Goal: Task Accomplishment & Management: Use online tool/utility

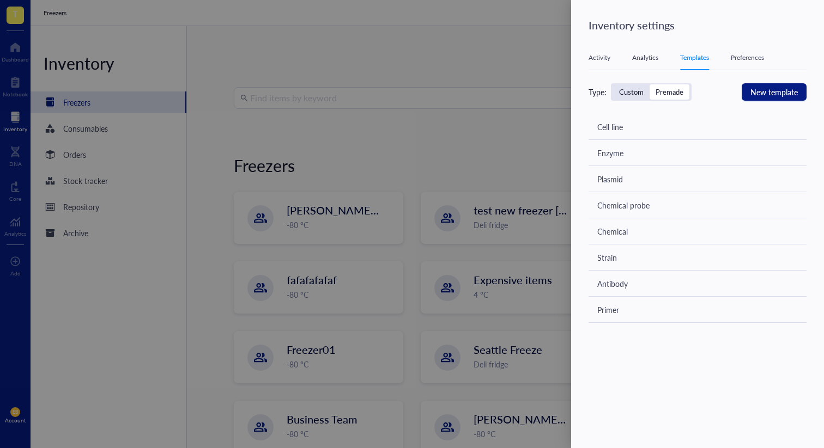
click at [543, 163] on div at bounding box center [412, 224] width 824 height 448
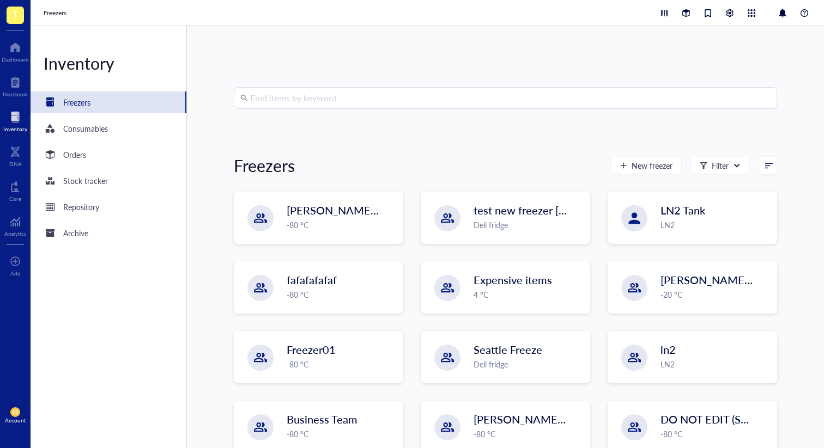
click at [428, 99] on input "search" at bounding box center [510, 98] width 520 height 21
click at [439, 66] on div "Find items by keyword Freezers New freezer Filter IBRAHIM `28th feb -80 °C test…" at bounding box center [505, 237] width 637 height 422
click at [754, 8] on div at bounding box center [751, 13] width 12 height 12
click at [783, 52] on div "Find items by keyword Freezers New freezer Filter IBRAHIM `28th feb -80 °C test…" at bounding box center [505, 237] width 637 height 422
click at [727, 18] on div at bounding box center [730, 13] width 12 height 12
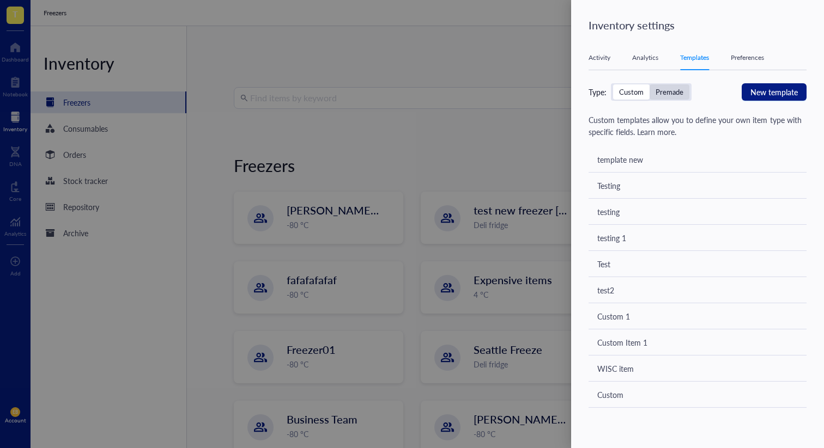
click at [674, 98] on div "Premade" at bounding box center [670, 91] width 40 height 15
click at [650, 84] on input "Premade" at bounding box center [650, 84] width 0 height 0
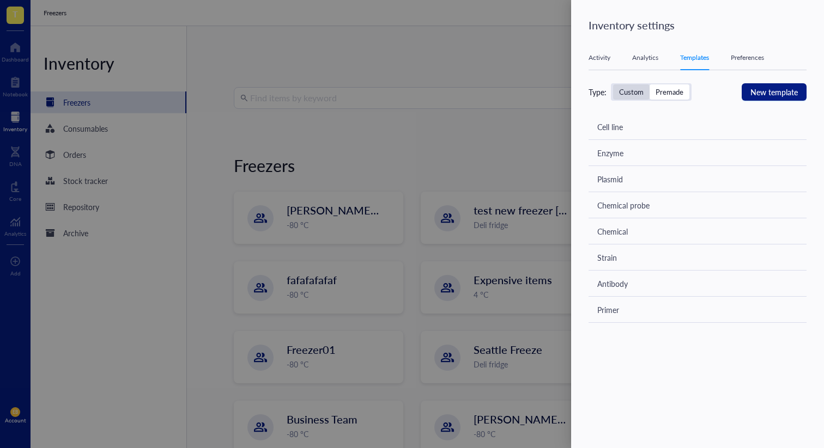
click at [630, 92] on div "Custom" at bounding box center [631, 92] width 25 height 10
click at [613, 84] on input "Custom" at bounding box center [613, 84] width 0 height 0
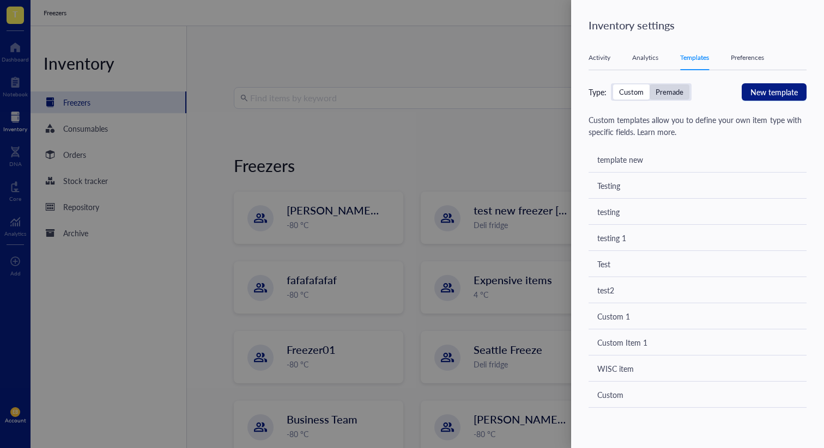
click at [662, 95] on div "Premade" at bounding box center [670, 92] width 28 height 10
click at [650, 84] on input "Premade" at bounding box center [650, 84] width 0 height 0
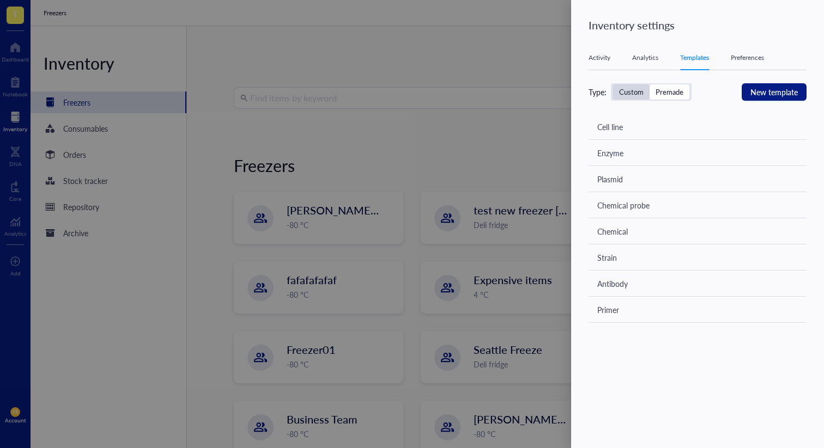
click at [626, 95] on div "Custom" at bounding box center [631, 92] width 25 height 10
click at [613, 84] on input "Custom" at bounding box center [613, 84] width 0 height 0
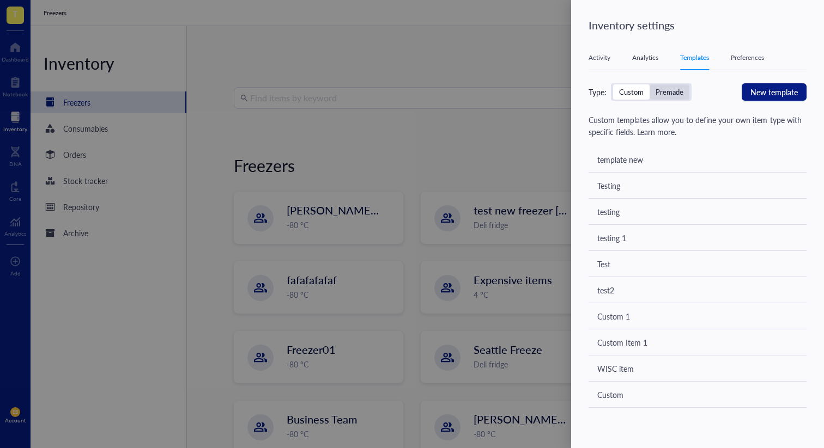
click at [660, 89] on div "Premade" at bounding box center [670, 92] width 28 height 10
click at [650, 84] on input "Premade" at bounding box center [650, 84] width 0 height 0
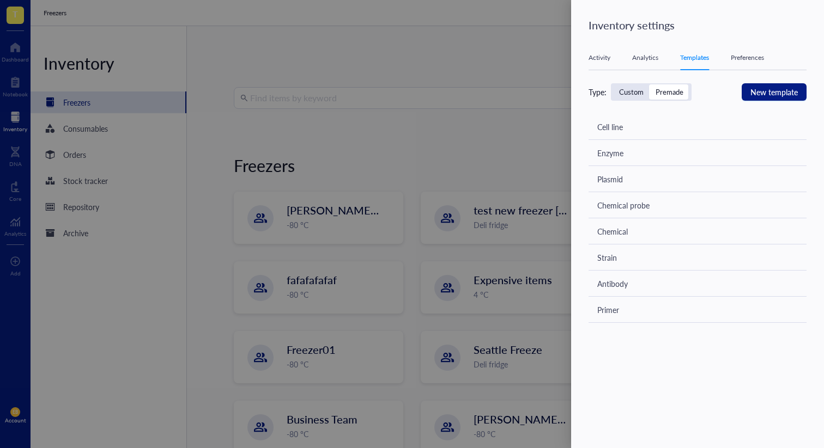
click at [633, 93] on div "Custom" at bounding box center [631, 92] width 25 height 10
click at [613, 84] on input "Custom" at bounding box center [613, 84] width 0 height 0
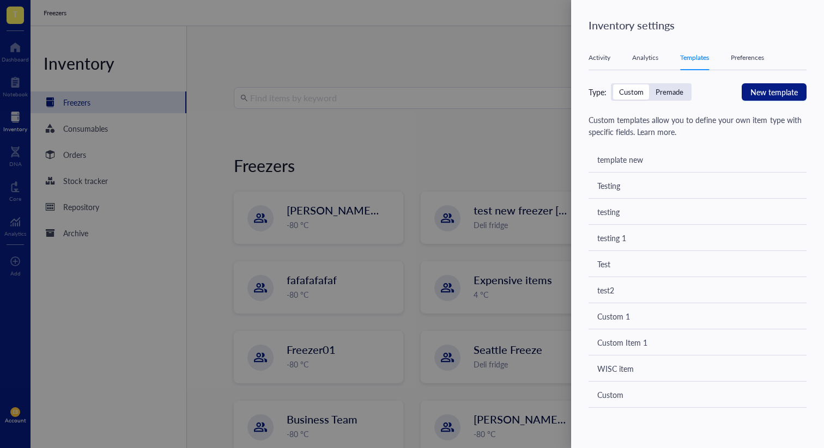
click at [663, 93] on div "Premade" at bounding box center [670, 92] width 28 height 10
click at [650, 84] on input "Premade" at bounding box center [650, 84] width 0 height 0
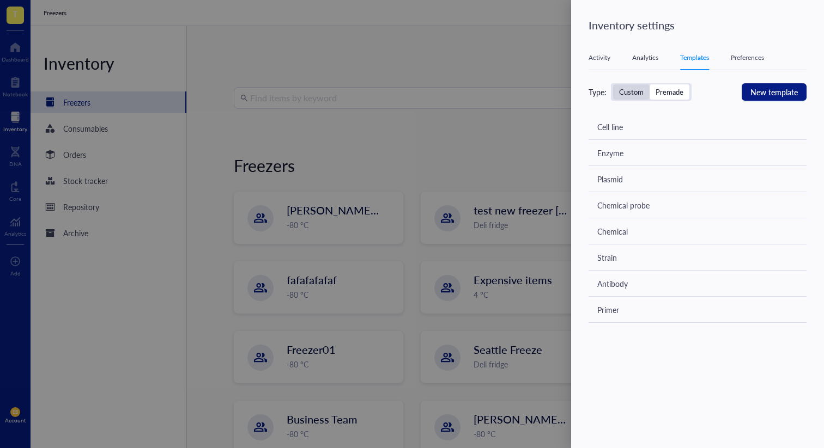
click at [626, 97] on div "Custom" at bounding box center [631, 91] width 37 height 15
click at [613, 84] on input "Custom" at bounding box center [613, 84] width 0 height 0
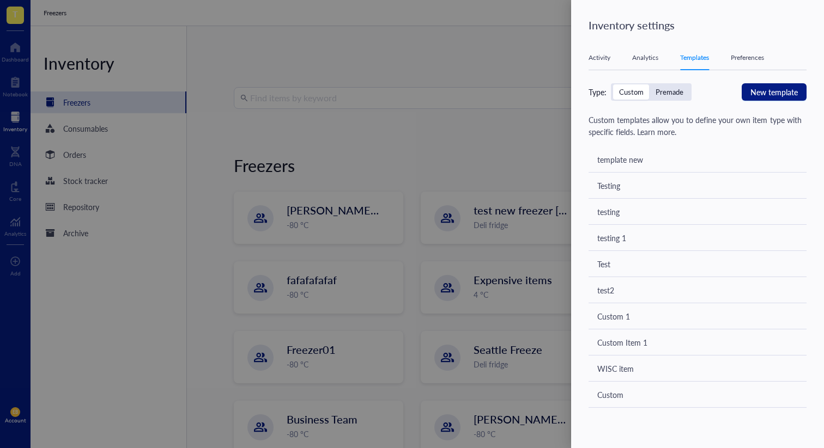
click at [672, 97] on div "Premade" at bounding box center [670, 91] width 40 height 15
click at [650, 84] on input "Premade" at bounding box center [650, 84] width 0 height 0
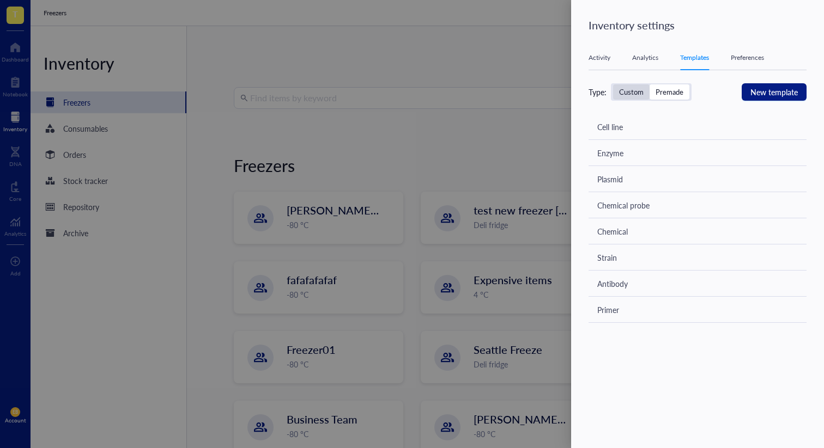
click at [629, 97] on div "Custom" at bounding box center [631, 91] width 37 height 15
click at [613, 84] on input "Custom" at bounding box center [613, 84] width 0 height 0
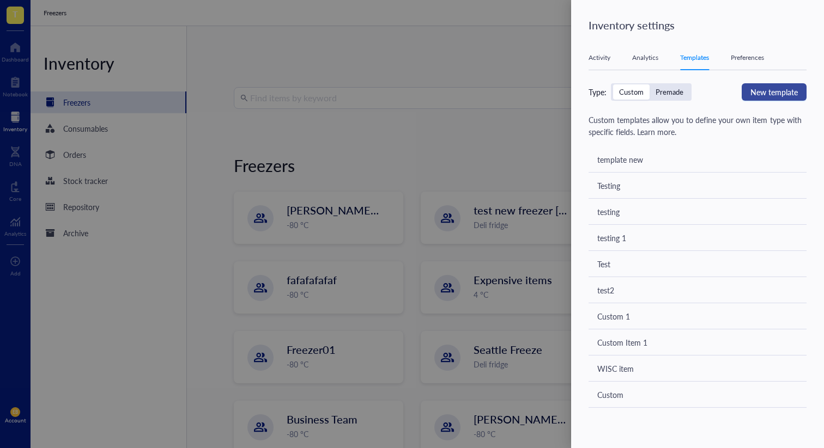
click at [778, 87] on span "New template" at bounding box center [773, 92] width 47 height 12
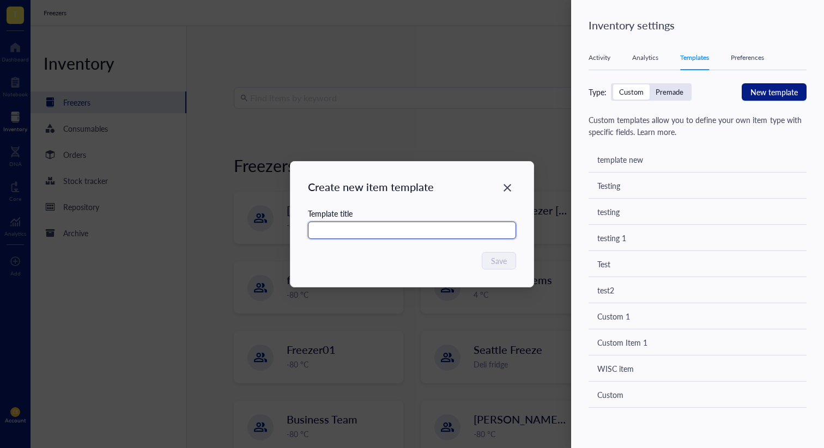
click at [410, 228] on input "text" at bounding box center [412, 230] width 208 height 17
click at [416, 222] on input "testing" at bounding box center [412, 230] width 208 height 17
click at [413, 232] on input "testing" at bounding box center [412, 230] width 208 height 17
drag, startPoint x: 380, startPoint y: 232, endPoint x: 279, endPoint y: 227, distance: 101.5
click at [281, 227] on div "Create new item template Template title testing Save" at bounding box center [412, 224] width 824 height 448
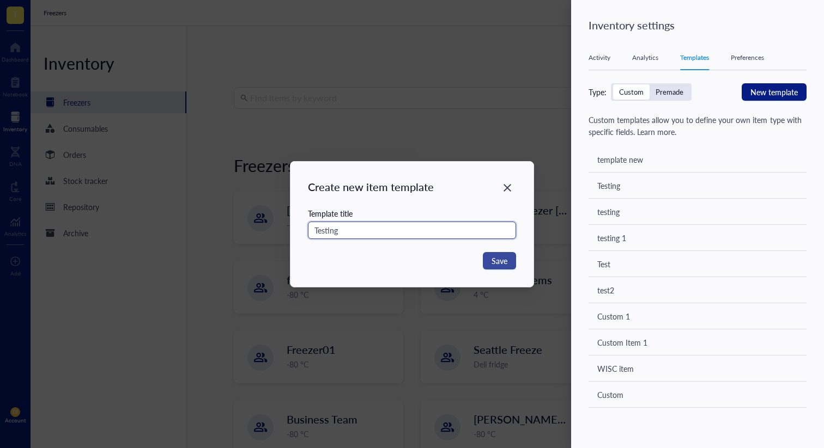
type input "Testing"
click at [508, 262] on button "Save" at bounding box center [499, 260] width 33 height 17
click at [502, 194] on div "Close" at bounding box center [507, 187] width 17 height 17
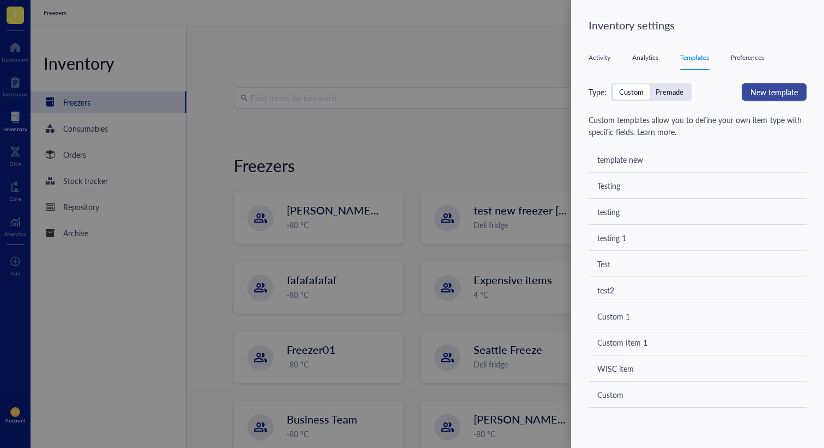
click at [751, 94] on span "New template" at bounding box center [773, 92] width 47 height 12
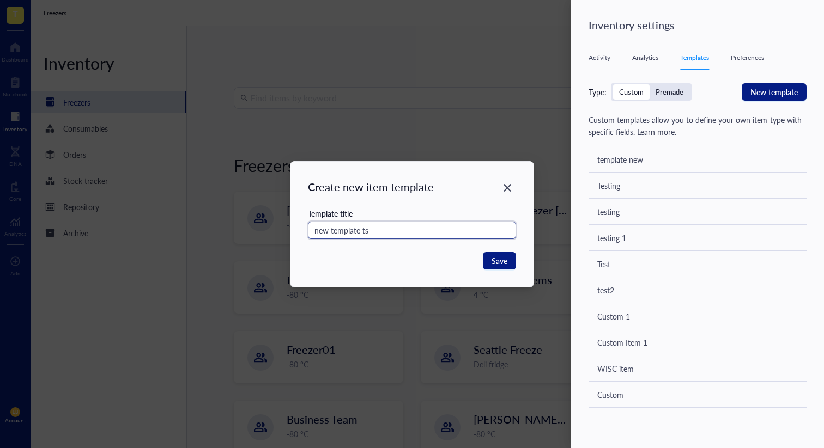
type input "new template ts"
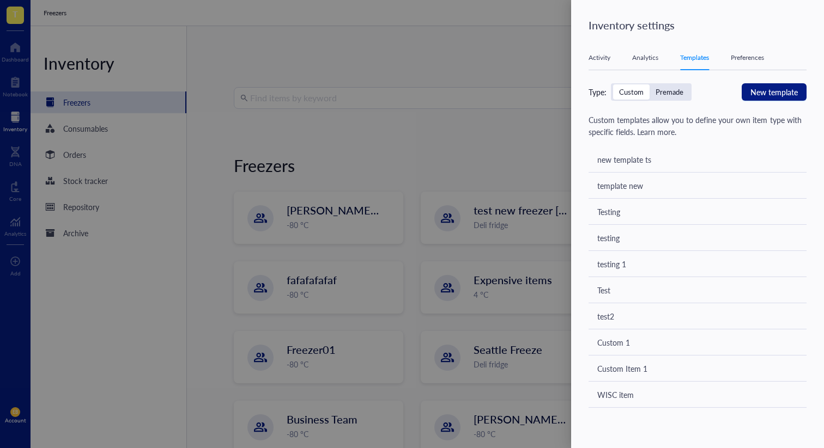
click at [634, 162] on div "new template ts" at bounding box center [624, 160] width 54 height 12
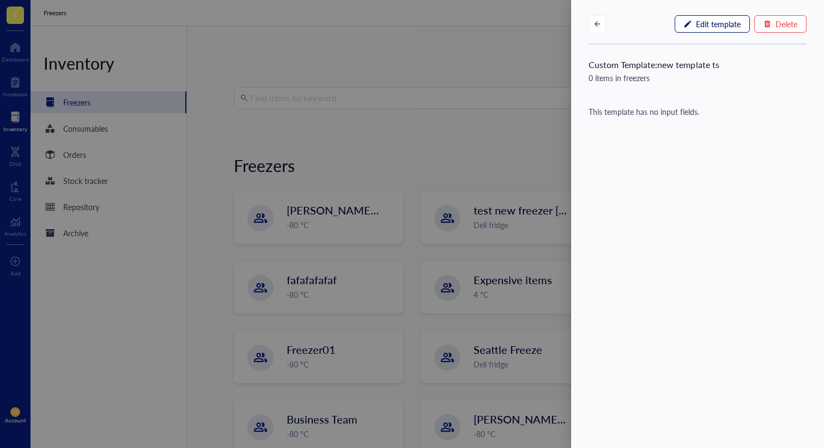
click at [718, 25] on span "Edit template" at bounding box center [718, 24] width 45 height 9
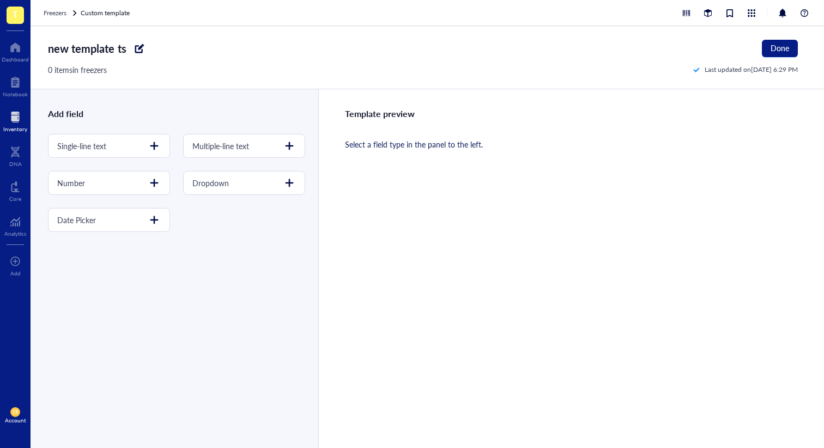
click at [143, 46] on div at bounding box center [139, 48] width 17 height 17
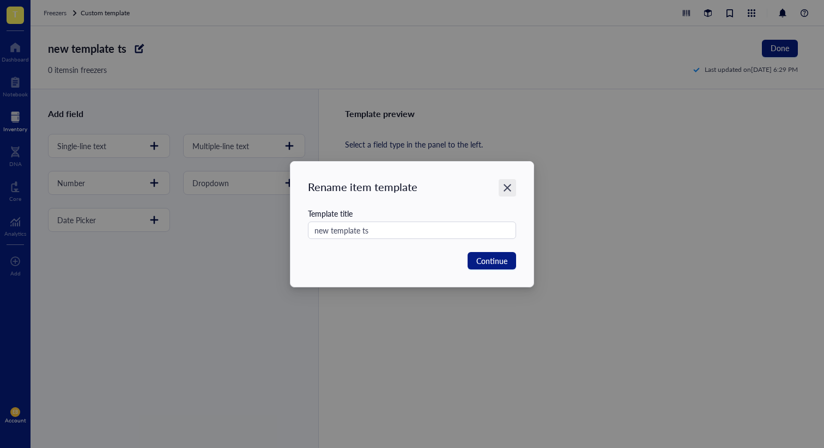
click at [510, 184] on icon "Close" at bounding box center [507, 188] width 10 height 10
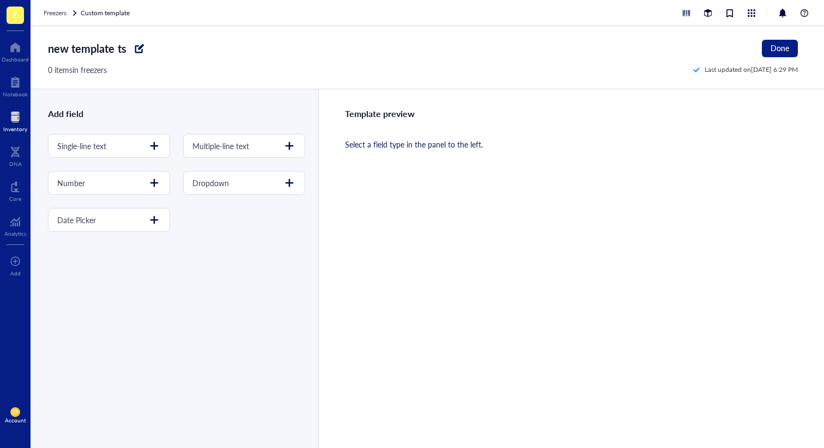
click at [137, 50] on div at bounding box center [139, 48] width 17 height 17
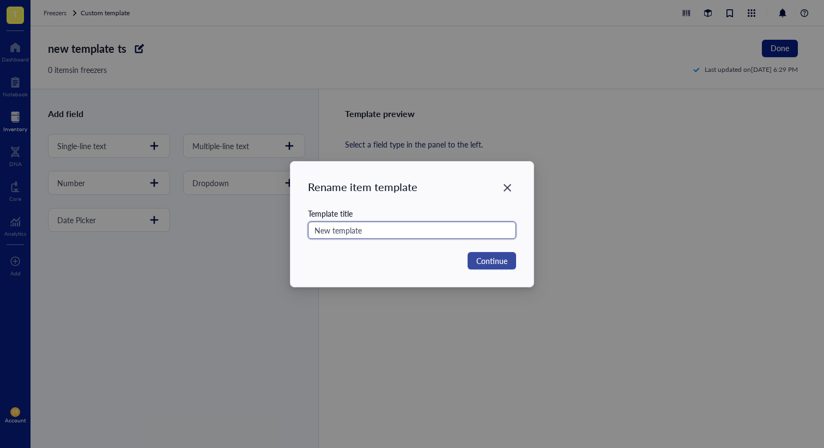
type input "New template"
click at [490, 268] on button "Continue" at bounding box center [492, 260] width 48 height 17
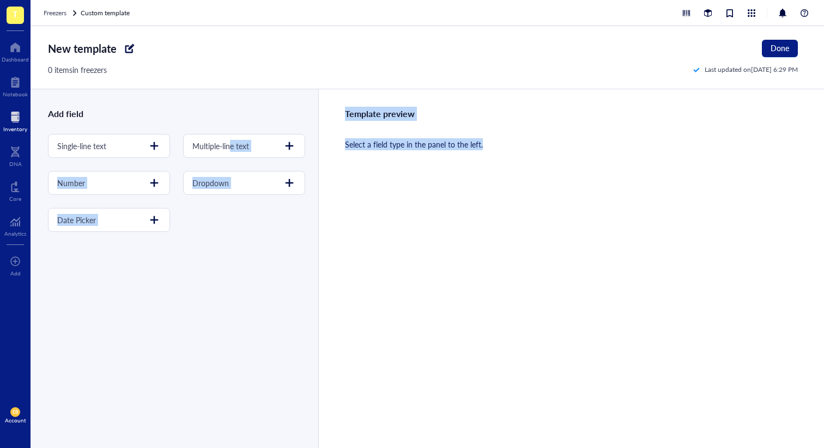
drag, startPoint x: 229, startPoint y: 143, endPoint x: 366, endPoint y: 162, distance: 137.6
click at [363, 162] on div "Add field Single-line text Multiple-line text Number Dropdown Date Picker Templ…" at bounding box center [427, 268] width 793 height 359
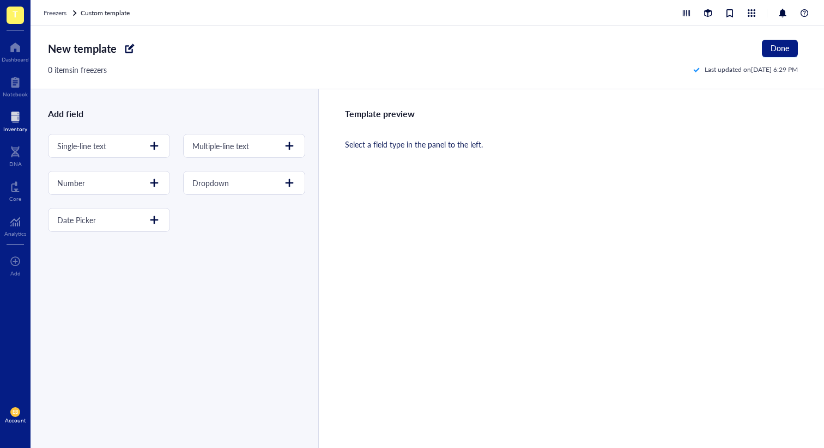
click at [286, 102] on div "Add field Single-line text Multiple-line text Number Dropdown Date Picker" at bounding box center [174, 160] width 286 height 143
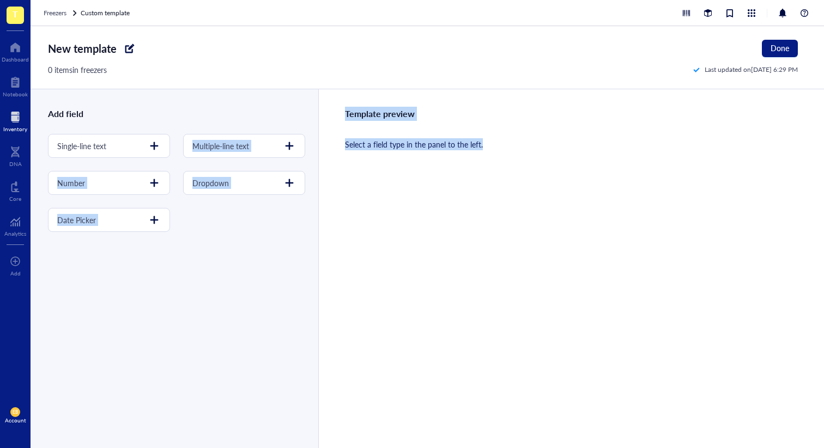
drag, startPoint x: 239, startPoint y: 137, endPoint x: 391, endPoint y: 155, distance: 153.1
click at [391, 155] on div "Add field Single-line text Multiple-line text Number Dropdown Date Picker Templ…" at bounding box center [427, 268] width 793 height 359
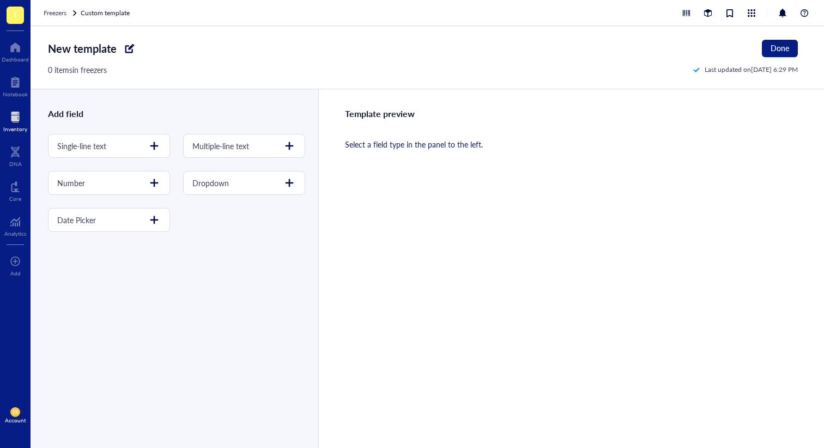
click at [283, 108] on div "Add field" at bounding box center [176, 114] width 257 height 14
click at [281, 150] on div at bounding box center [289, 145] width 17 height 17
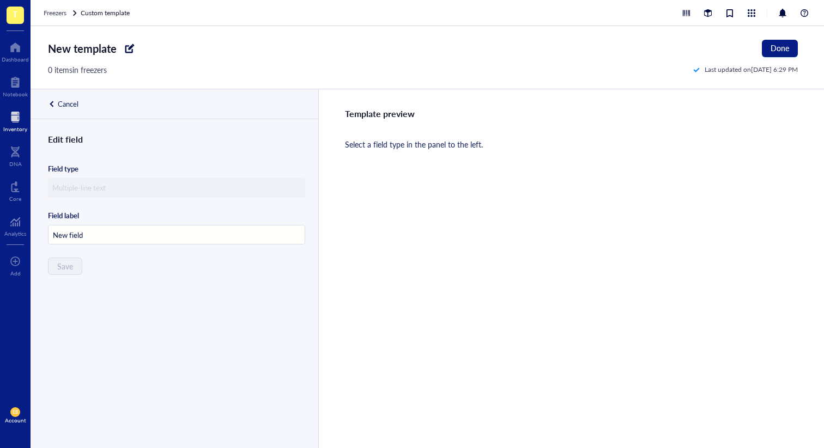
click at [111, 180] on div at bounding box center [176, 188] width 257 height 20
click at [100, 237] on input "New field" at bounding box center [176, 236] width 256 height 20
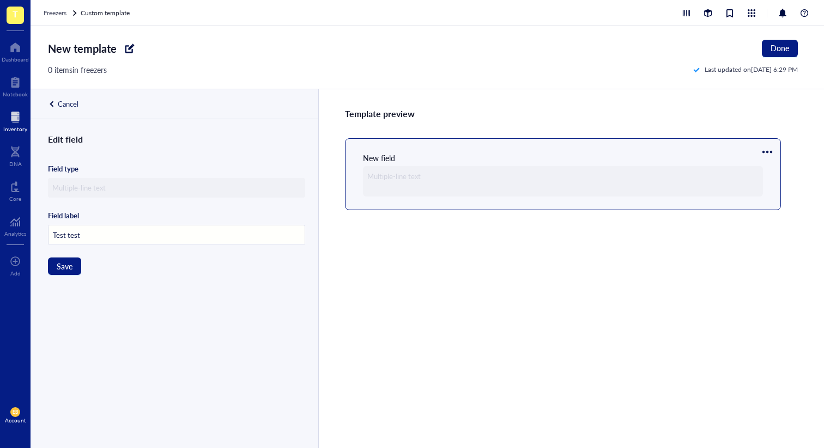
type input "Test test"
click at [48, 266] on button "Save" at bounding box center [64, 266] width 33 height 17
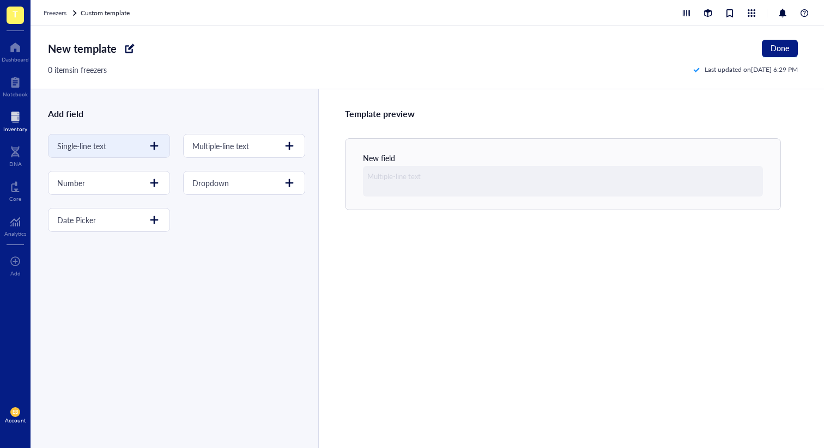
click at [141, 144] on div "Single-line text" at bounding box center [109, 146] width 122 height 24
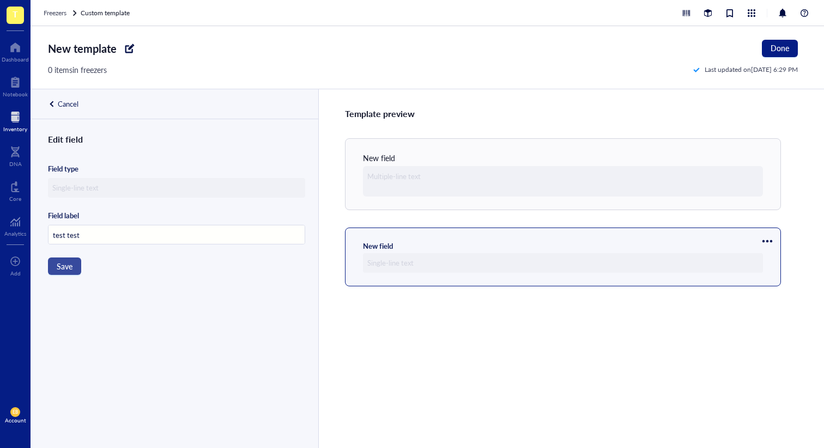
type input "test test"
click at [62, 266] on span "Save" at bounding box center [65, 266] width 16 height 9
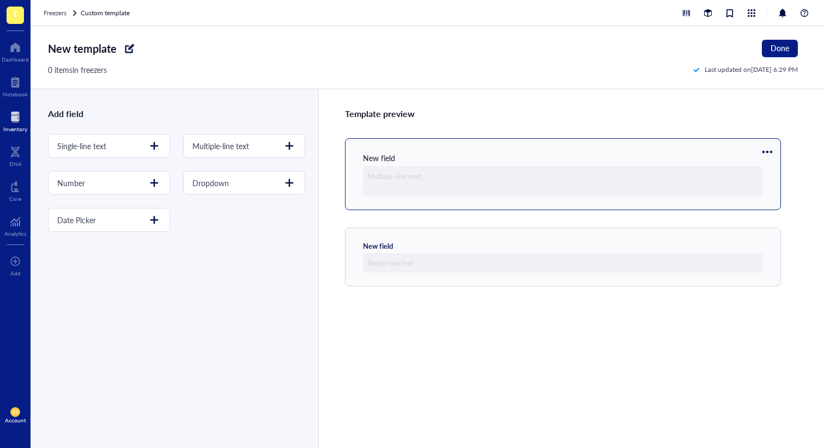
drag, startPoint x: 533, startPoint y: 246, endPoint x: 525, endPoint y: 149, distance: 97.3
click at [525, 149] on div "Template preview New field New field" at bounding box center [571, 268] width 506 height 359
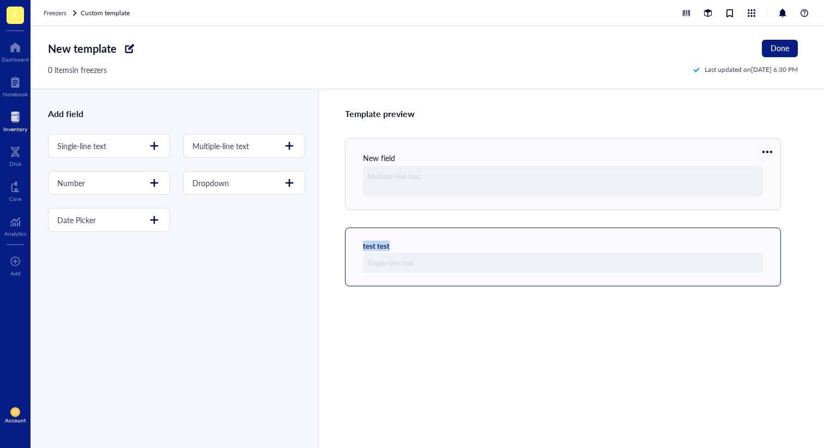
drag, startPoint x: 436, startPoint y: 168, endPoint x: 440, endPoint y: 250, distance: 82.4
click at [440, 248] on div "Template preview New field test test" at bounding box center [571, 268] width 506 height 359
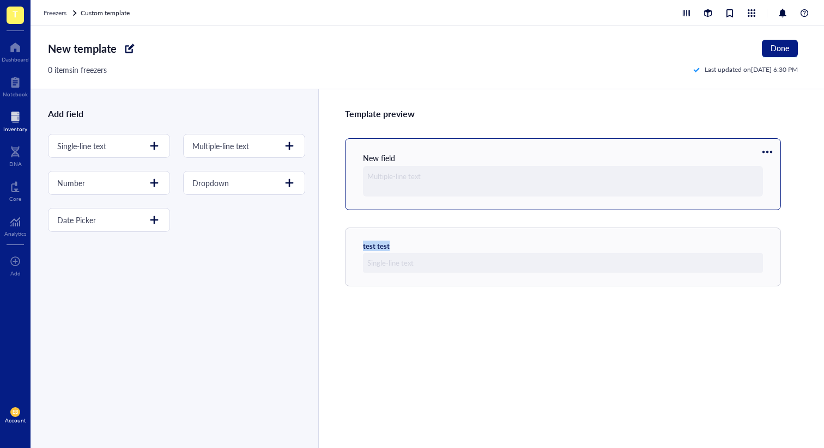
click at [770, 149] on div at bounding box center [767, 151] width 17 height 17
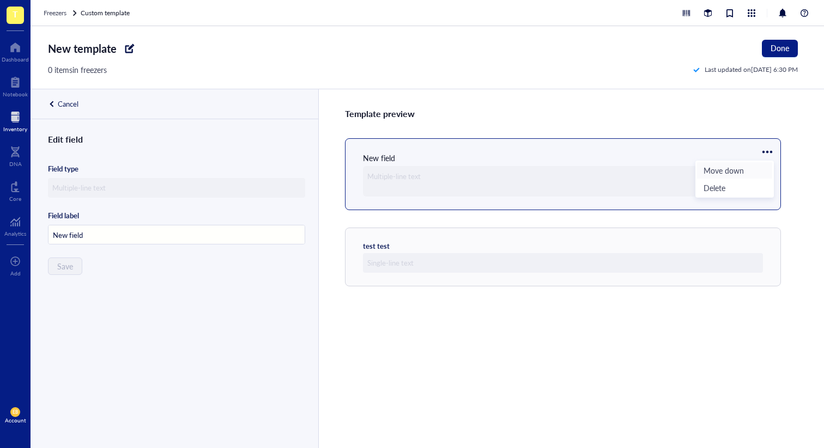
click at [733, 179] on li "Move down" at bounding box center [734, 170] width 76 height 17
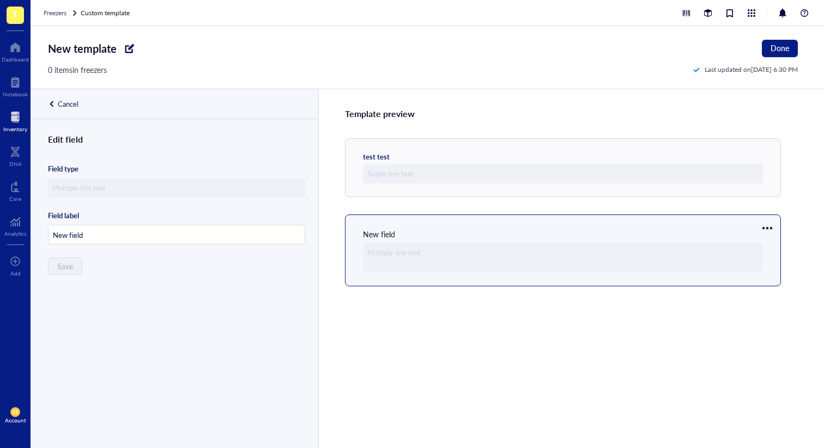
click at [51, 102] on div at bounding box center [52, 104] width 8 height 8
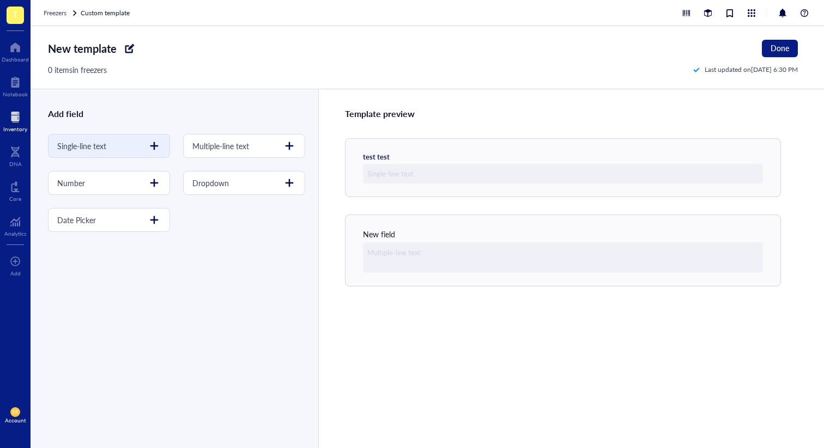
click at [127, 147] on div "Single-line text" at bounding box center [109, 146] width 122 height 24
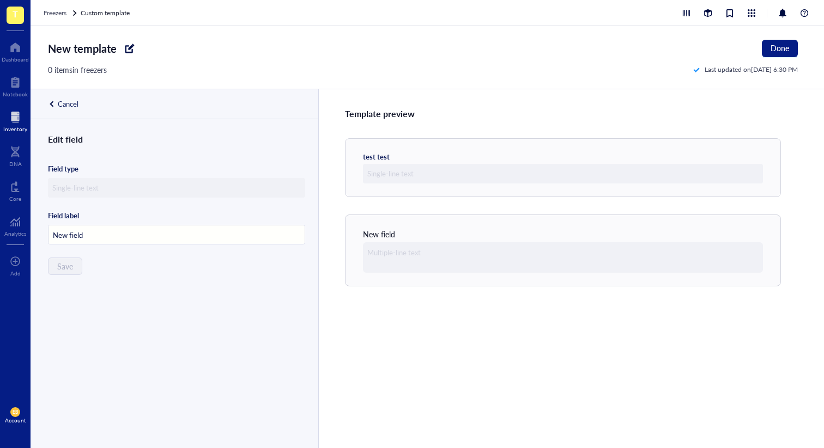
click at [98, 241] on input "New field" at bounding box center [176, 236] width 256 height 20
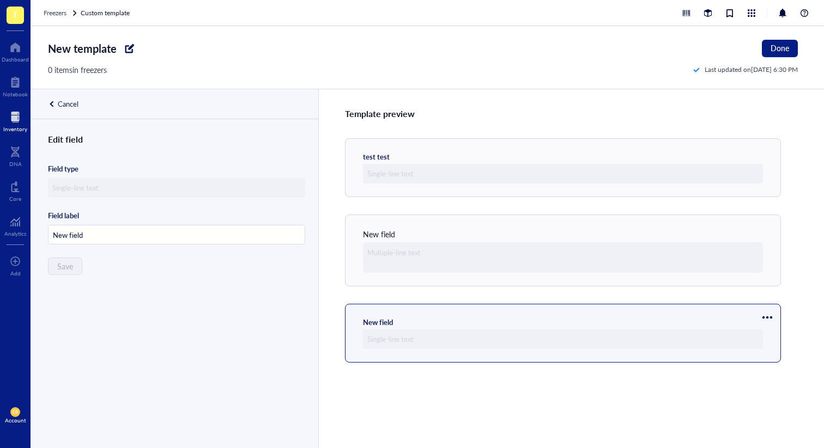
drag, startPoint x: 53, startPoint y: 235, endPoint x: 40, endPoint y: 234, distance: 13.1
click at [40, 234] on div "Edit field Field type Field label New field Save" at bounding box center [174, 303] width 286 height 342
click at [106, 238] on input "New field" at bounding box center [176, 236] width 256 height 20
drag, startPoint x: 93, startPoint y: 240, endPoint x: 38, endPoint y: 235, distance: 54.7
click at [38, 235] on div "Edit field Field type Field label New field Save" at bounding box center [174, 303] width 286 height 342
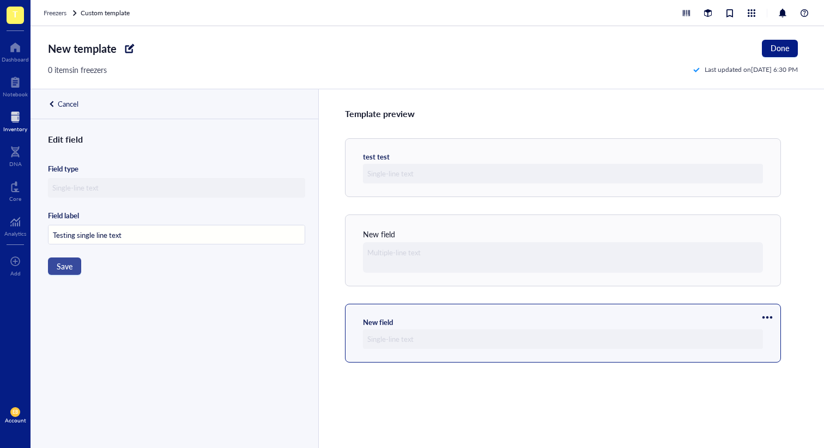
type input "Testing single line text"
click at [60, 275] on button "Save" at bounding box center [64, 266] width 33 height 17
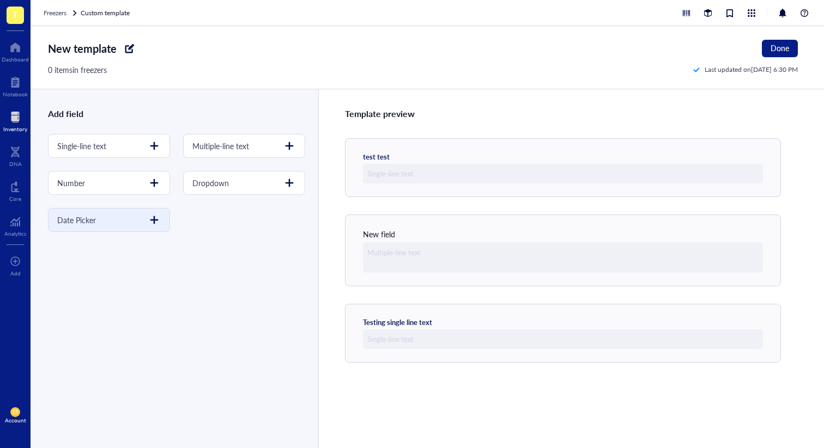
click at [142, 227] on div "Date Picker" at bounding box center [109, 220] width 122 height 24
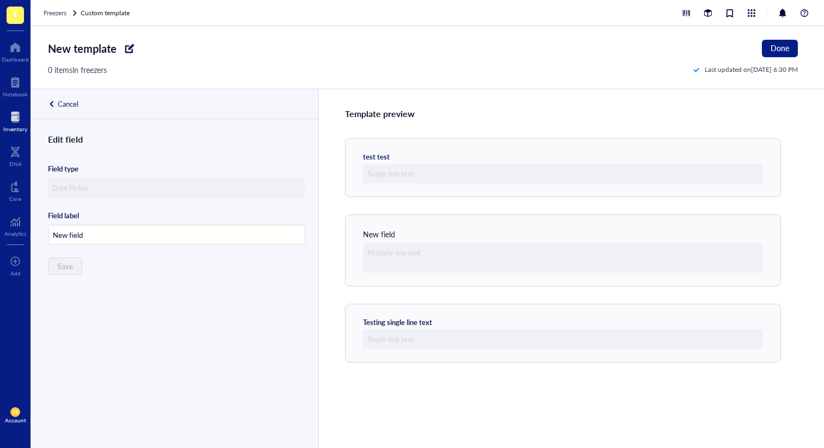
click at [141, 232] on input "New field" at bounding box center [176, 236] width 256 height 20
drag, startPoint x: 117, startPoint y: 245, endPoint x: 32, endPoint y: 227, distance: 86.9
click at [32, 227] on div "Edit field Field type Field label New field Save" at bounding box center [174, 303] width 286 height 342
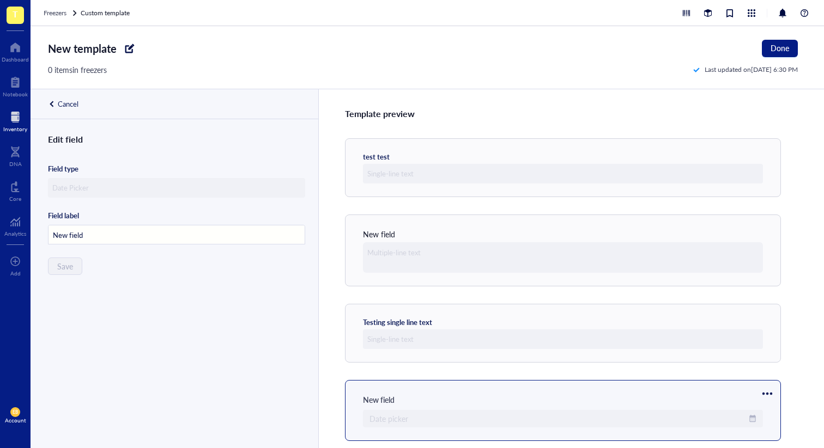
click at [101, 242] on input "New field" at bounding box center [176, 236] width 256 height 20
drag, startPoint x: 110, startPoint y: 240, endPoint x: 25, endPoint y: 231, distance: 85.5
click at [30, 231] on div "T Dashboard Notebook Inventory DNA Core Analytics To pick up a draggable item, …" at bounding box center [412, 224] width 824 height 448
type input "Date field"
click at [63, 265] on span "Save" at bounding box center [65, 266] width 16 height 9
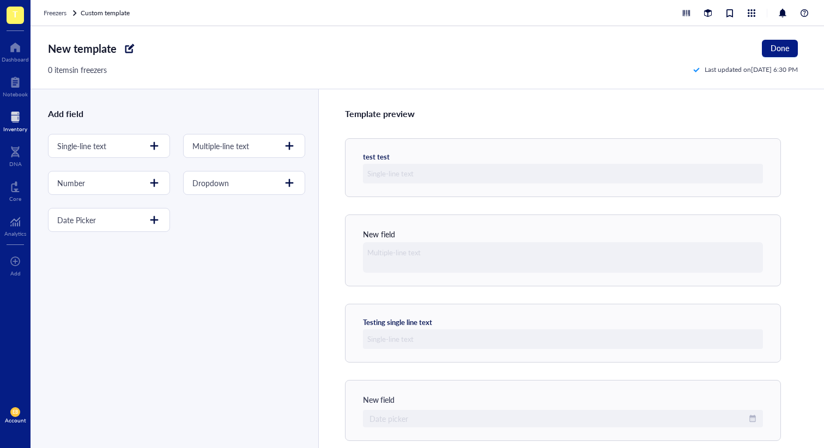
scroll to position [10, 0]
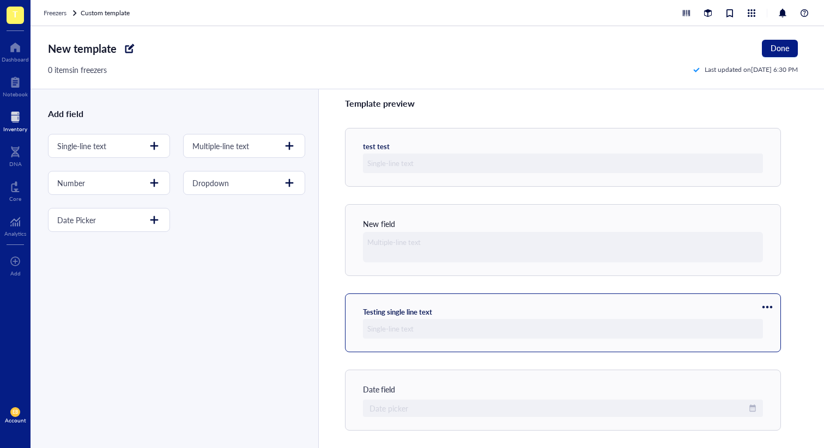
click at [766, 304] on div at bounding box center [767, 307] width 17 height 17
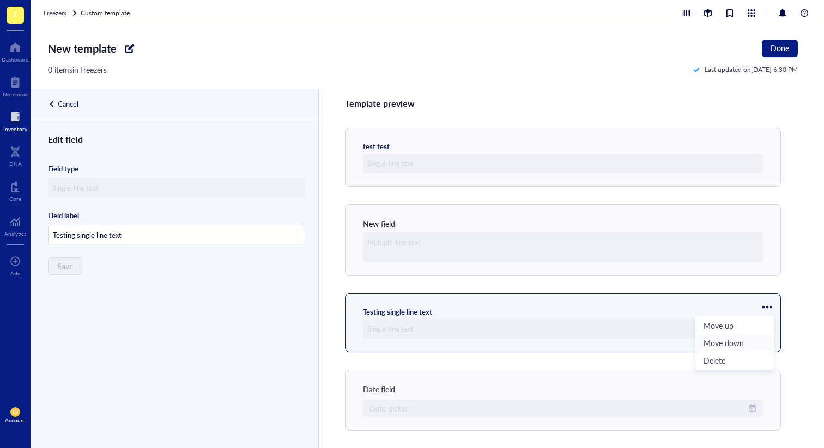
click at [746, 348] on span "Move down" at bounding box center [735, 343] width 62 height 12
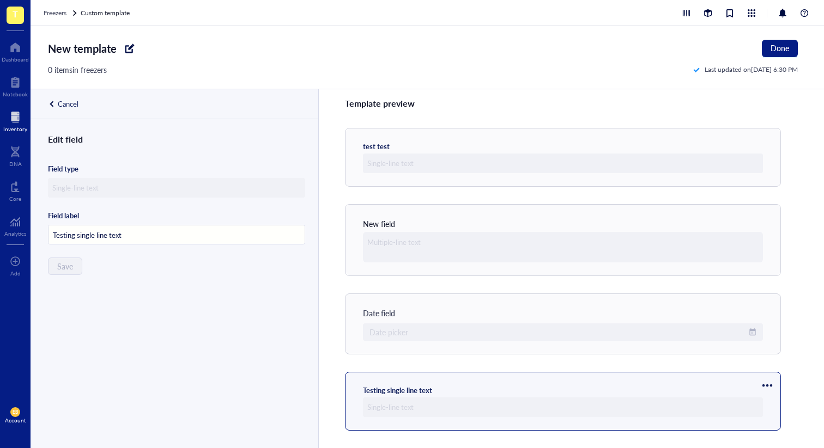
click at [766, 385] on div at bounding box center [767, 385] width 17 height 17
click at [713, 398] on span "Move up" at bounding box center [735, 404] width 62 height 12
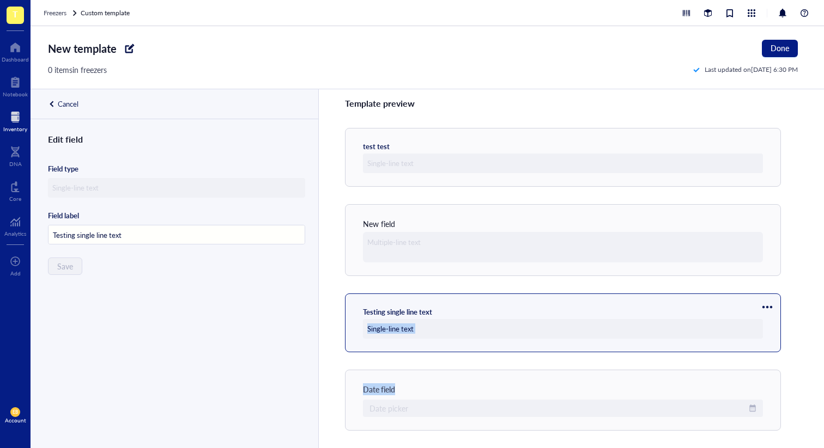
drag, startPoint x: 665, startPoint y: 385, endPoint x: 660, endPoint y: 298, distance: 86.8
click at [660, 298] on div "Template preview test test New field Testing single line text Date field Date p…" at bounding box center [571, 268] width 506 height 359
click at [798, 287] on div "Template preview test test New field Testing single line text Date field Date p…" at bounding box center [571, 268] width 506 height 359
click at [767, 306] on div at bounding box center [767, 307] width 17 height 17
click at [147, 235] on input "Testing single line text" at bounding box center [176, 236] width 256 height 20
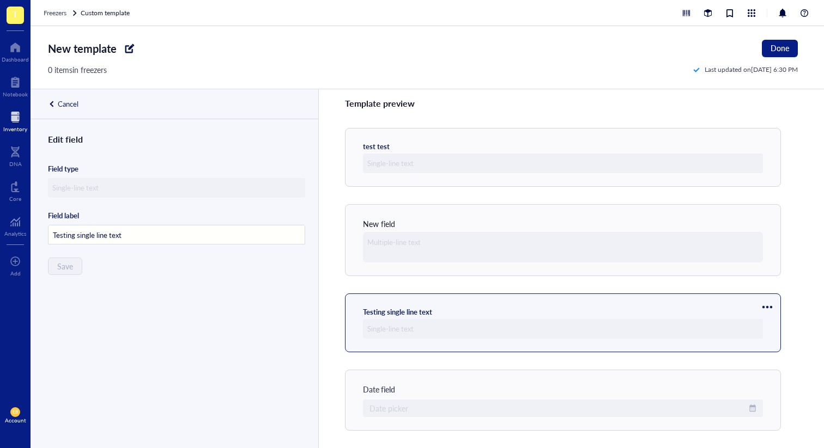
click at [141, 229] on input "Testing single line text" at bounding box center [176, 236] width 256 height 20
click at [131, 227] on input "Testing single line text" at bounding box center [176, 236] width 256 height 20
click at [131, 234] on input "Testing single line text" at bounding box center [176, 236] width 256 height 20
type input "Testing single line t"
click at [72, 257] on div "Edit field Field type Field label Testing single line t Save" at bounding box center [174, 303] width 286 height 342
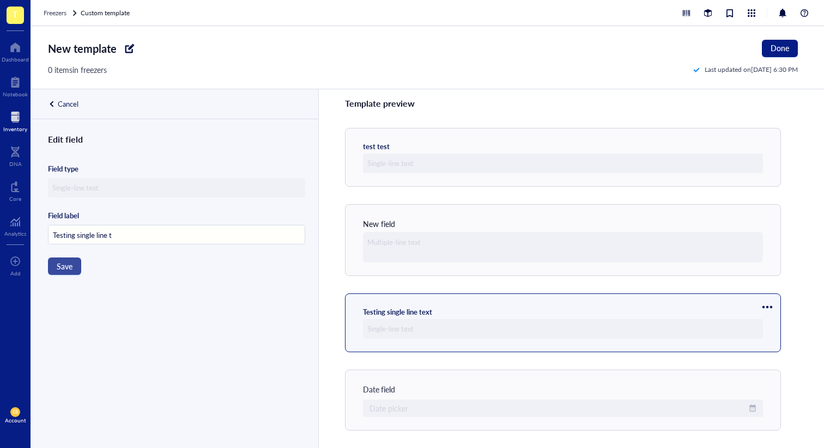
click at [70, 267] on span "Save" at bounding box center [65, 266] width 16 height 9
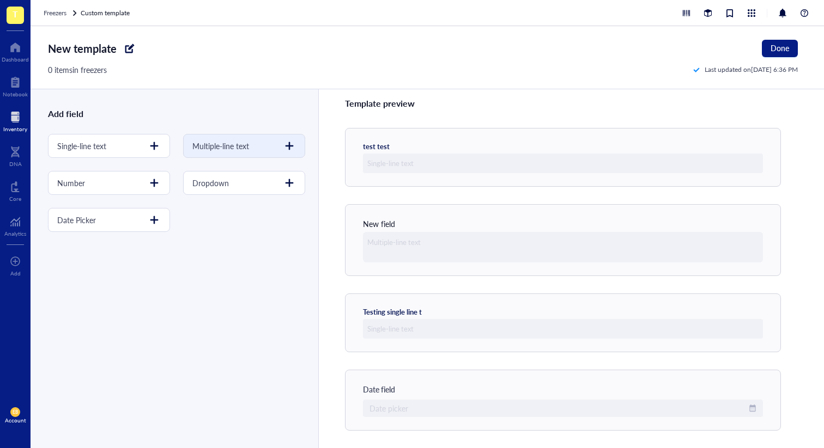
click at [271, 143] on div "Multiple-line text" at bounding box center [244, 146] width 122 height 24
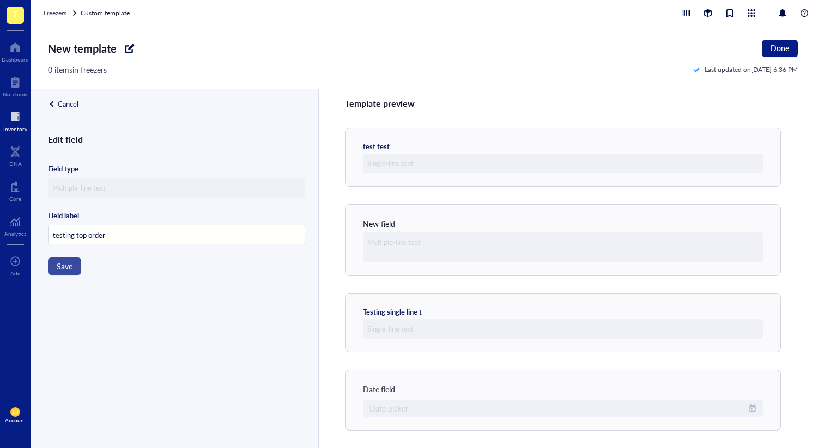
type input "testing top order"
click at [66, 274] on button "Save" at bounding box center [64, 266] width 33 height 17
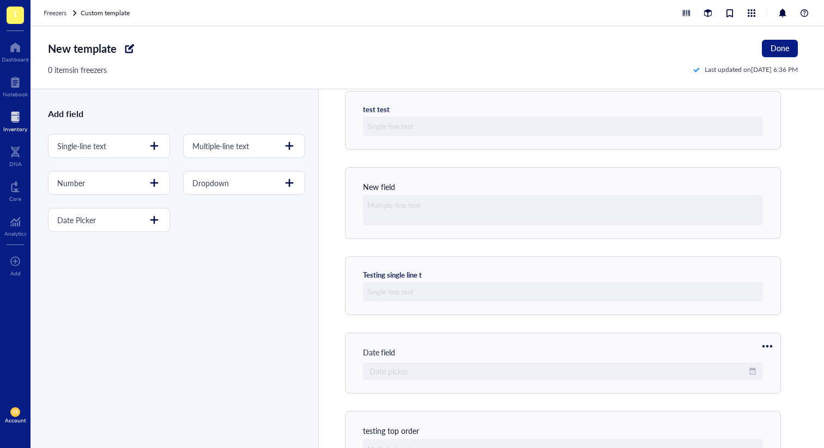
scroll to position [100, 0]
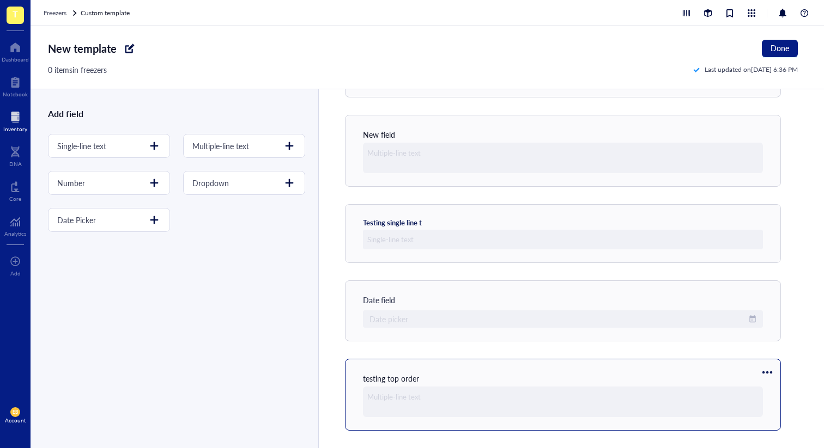
click at [769, 367] on div at bounding box center [767, 372] width 17 height 17
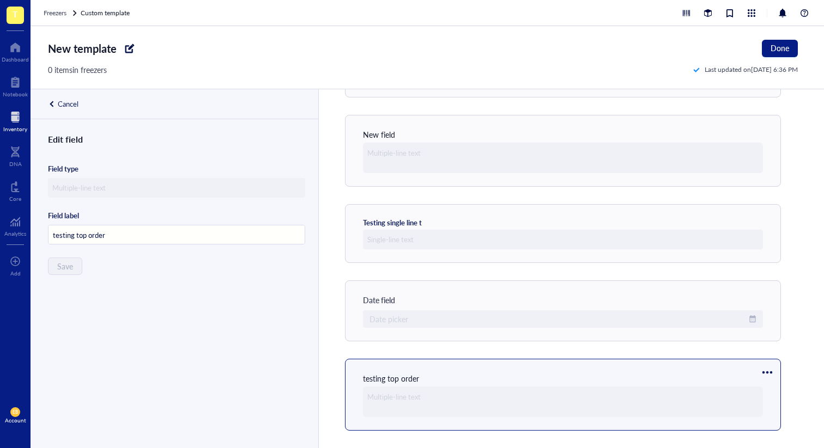
click at [337, 363] on div "Template preview test test New field Testing single line t Date field Date pick…" at bounding box center [571, 268] width 506 height 359
drag, startPoint x: 379, startPoint y: 366, endPoint x: 380, endPoint y: 344, distance: 22.3
click at [379, 347] on div "Template preview test test New field Testing single line t Date field Date pick…" at bounding box center [571, 268] width 506 height 359
click at [767, 373] on div at bounding box center [767, 372] width 17 height 17
click at [741, 390] on span "Move up" at bounding box center [735, 391] width 62 height 12
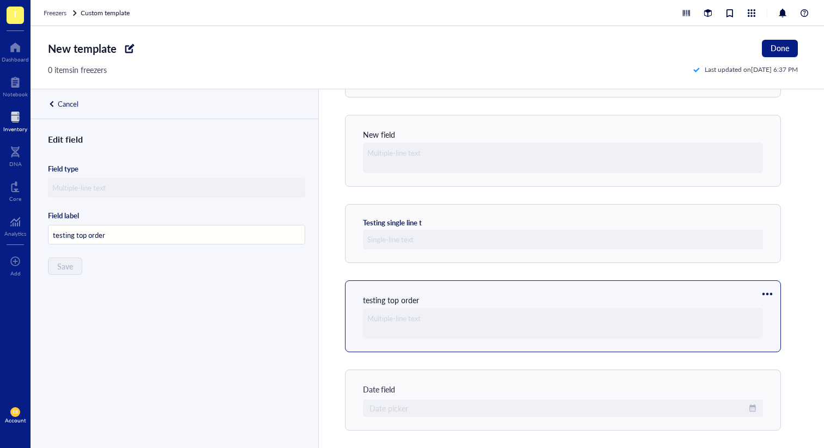
scroll to position [0, 0]
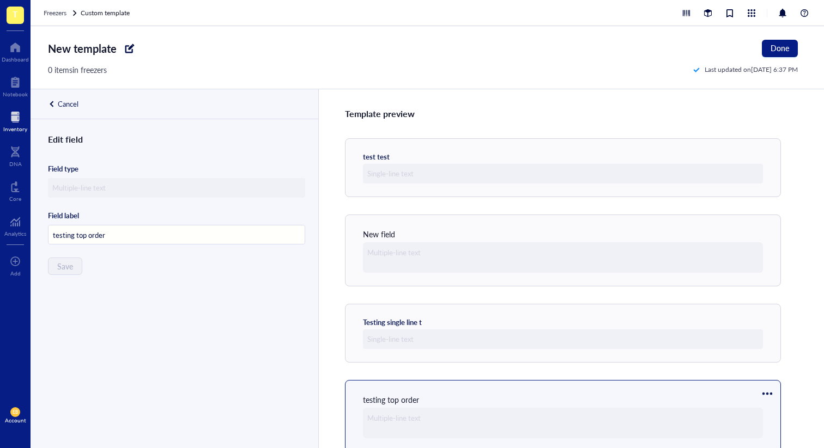
click at [767, 391] on div at bounding box center [767, 393] width 17 height 17
click at [731, 343] on span "Move up" at bounding box center [735, 341] width 62 height 12
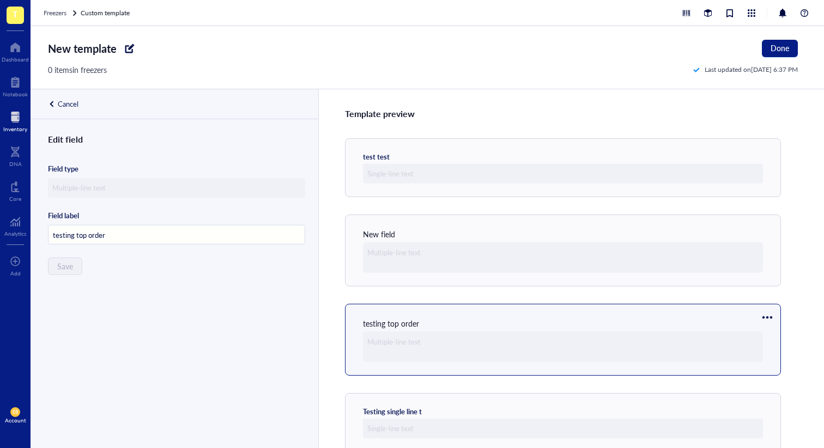
click at [765, 317] on div at bounding box center [767, 317] width 17 height 17
click at [734, 336] on span "Move up" at bounding box center [735, 336] width 62 height 12
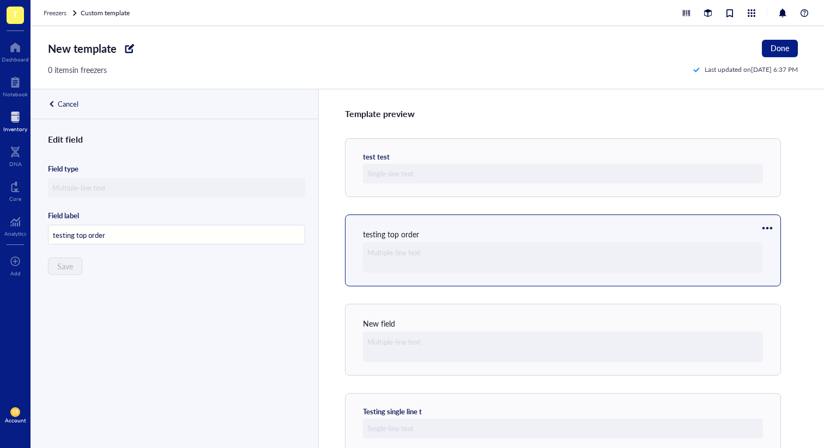
click at [769, 234] on div at bounding box center [767, 228] width 17 height 17
click at [730, 248] on span "Move up" at bounding box center [735, 247] width 62 height 12
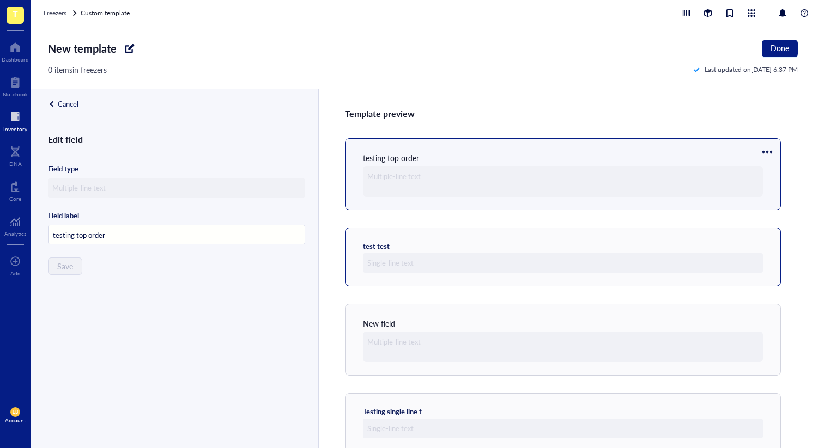
click at [68, 89] on div "New template Done 0 items in freezers Last updated on Aug 14, 2025 at 6:37 PM" at bounding box center [427, 57] width 793 height 63
click at [65, 102] on div "Cancel" at bounding box center [68, 104] width 21 height 10
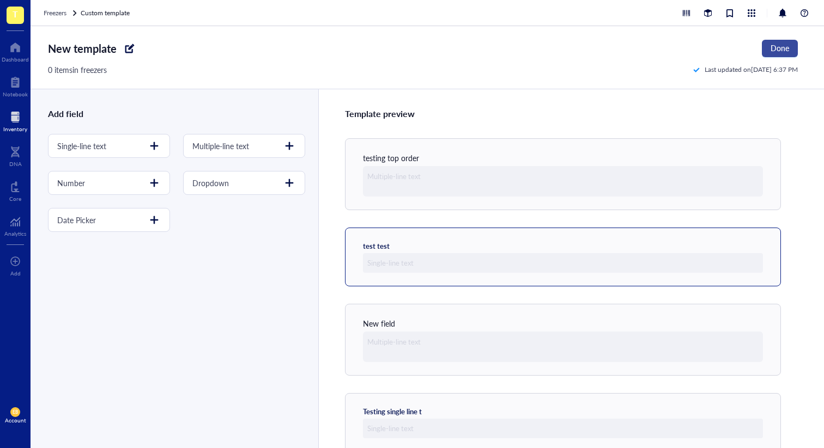
click at [779, 51] on span "Done" at bounding box center [780, 48] width 19 height 9
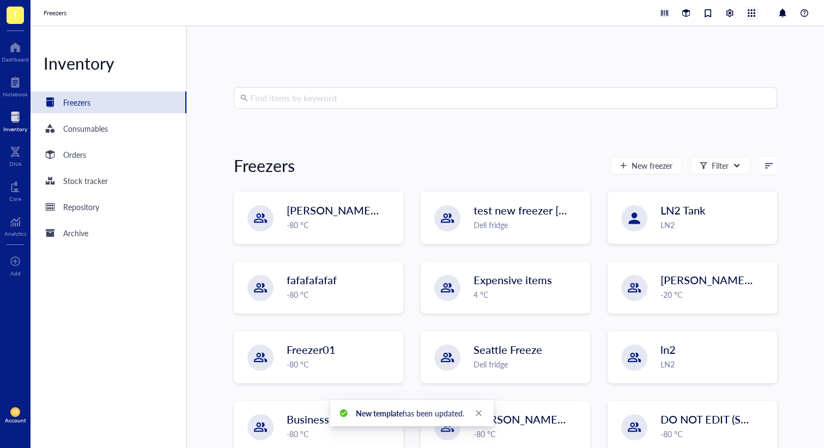
click at [749, 10] on div at bounding box center [751, 13] width 12 height 12
click at [725, 19] on div at bounding box center [730, 13] width 12 height 12
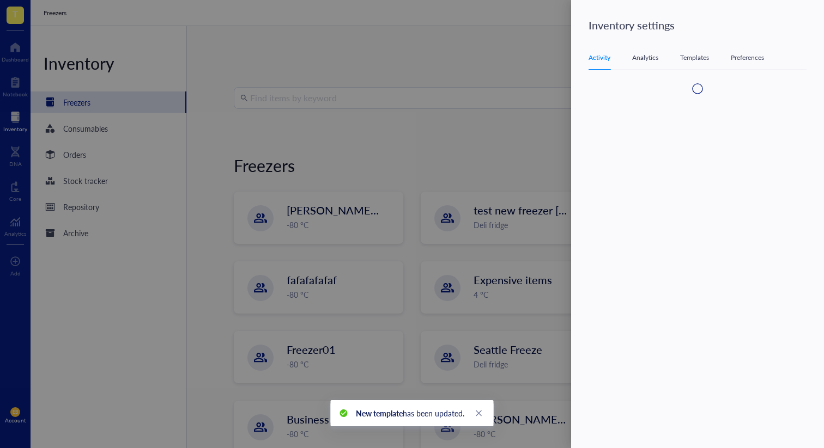
click at [704, 16] on div "Inventory settings Activity Analytics Templates Preferences" at bounding box center [697, 224] width 253 height 448
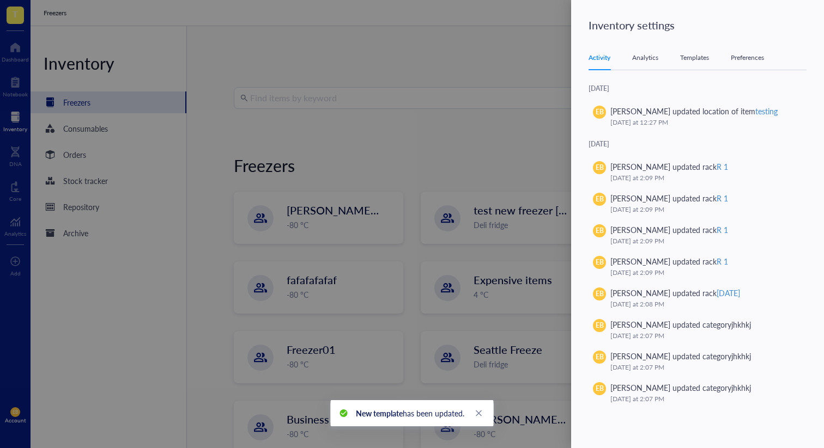
click at [645, 62] on div "Analytics" at bounding box center [645, 57] width 26 height 11
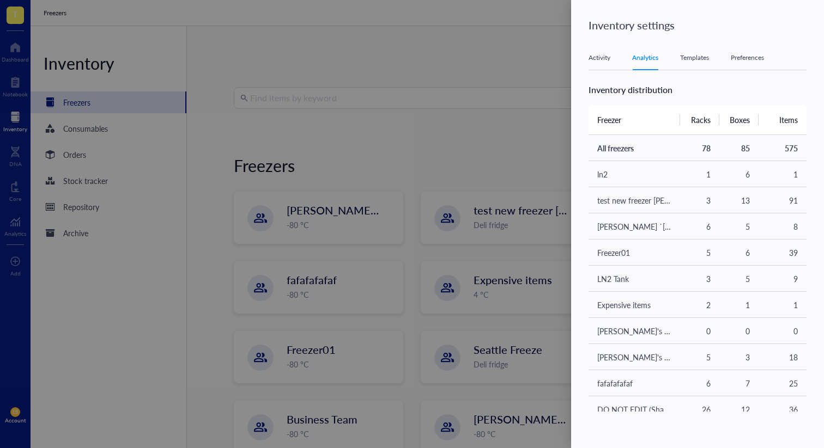
click at [694, 59] on div "Templates" at bounding box center [694, 57] width 29 height 11
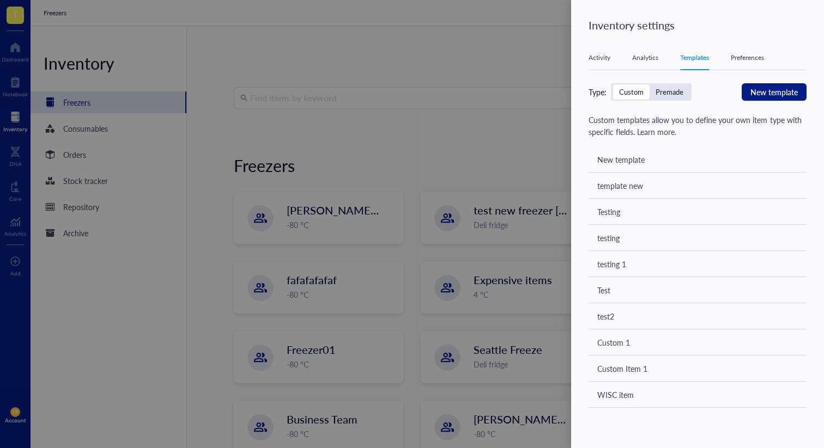
click at [742, 58] on div "Preferences" at bounding box center [747, 57] width 33 height 11
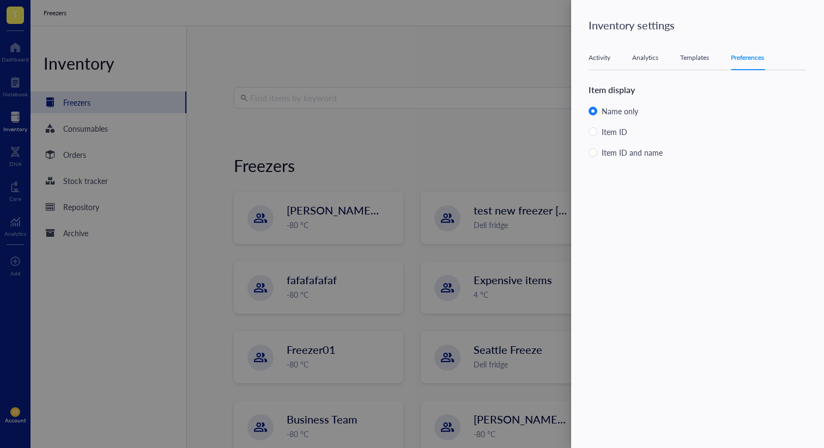
click at [520, 67] on div at bounding box center [412, 224] width 824 height 448
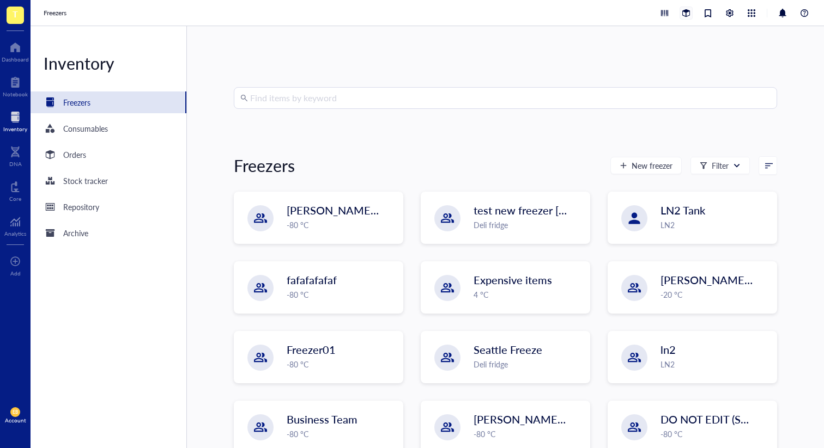
click at [689, 10] on div at bounding box center [686, 13] width 12 height 12
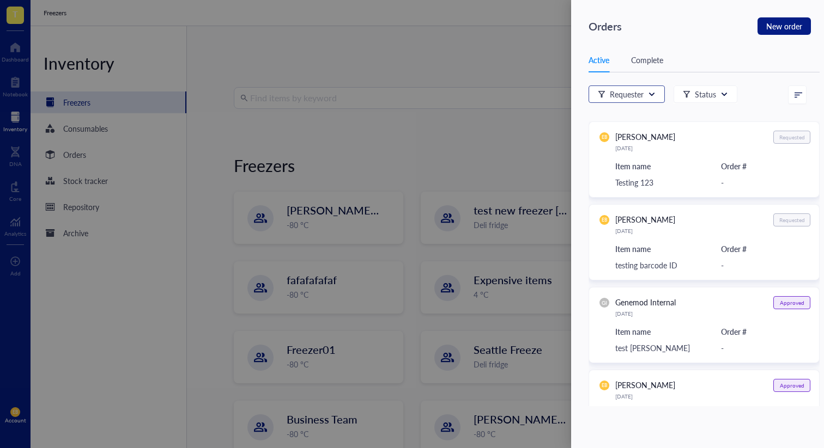
click at [649, 97] on icon at bounding box center [652, 94] width 8 height 8
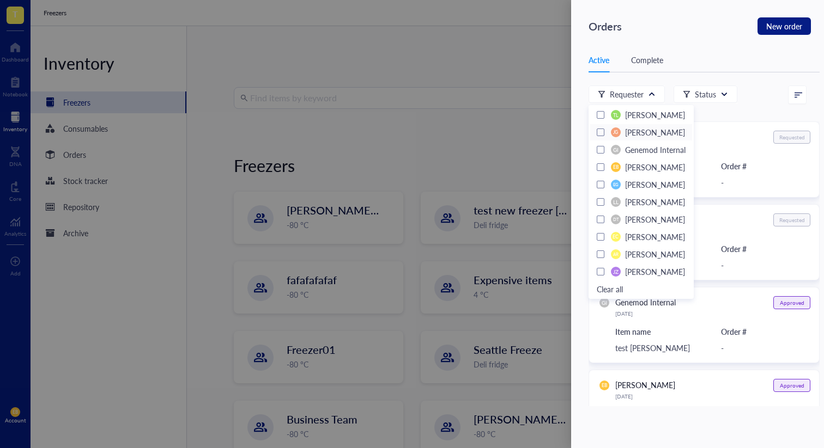
click at [628, 130] on span "Joy Guo" at bounding box center [655, 132] width 60 height 11
click at [602, 131] on icon at bounding box center [600, 132] width 4 height 3
click at [619, 292] on span "Clear all" at bounding box center [641, 289] width 89 height 12
click at [613, 290] on span "Clear all" at bounding box center [641, 289] width 89 height 12
click at [607, 286] on span "Clear all" at bounding box center [641, 289] width 89 height 12
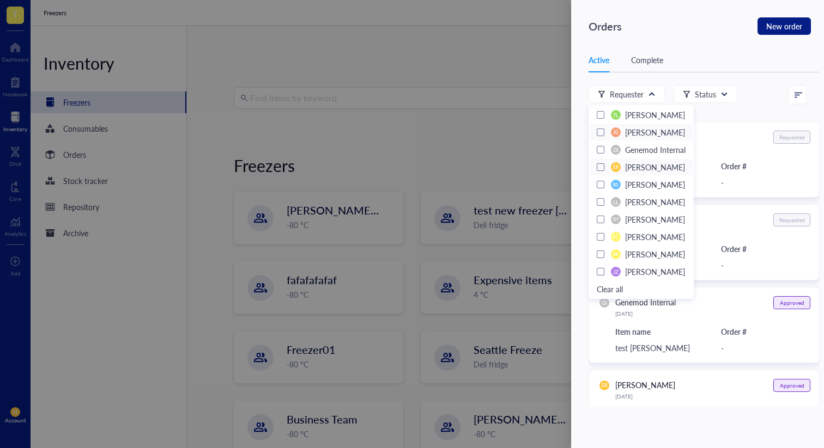
click at [603, 166] on div at bounding box center [601, 167] width 8 height 8
click at [599, 199] on div at bounding box center [601, 202] width 8 height 8
click at [600, 138] on div "JG Joy Guo" at bounding box center [641, 133] width 89 height 22
click at [605, 290] on span "Clear all" at bounding box center [641, 289] width 89 height 12
click at [674, 44] on div "Orders New order Active Complete Requester Status EB Emily Blakeman July 23, 20…" at bounding box center [697, 224] width 253 height 448
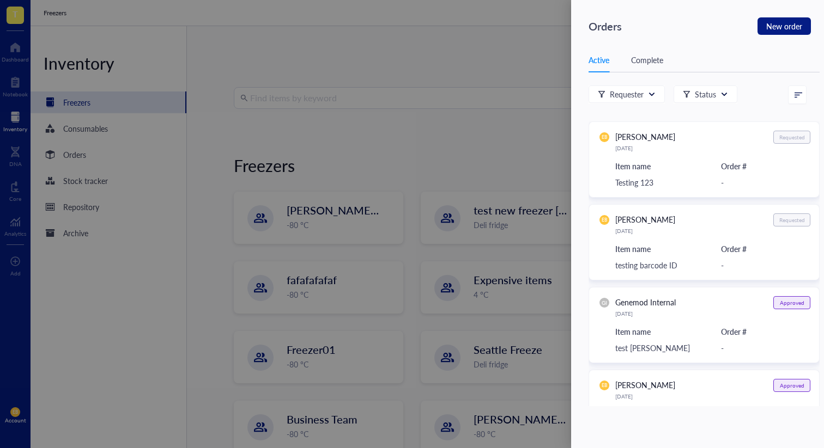
click at [651, 56] on div "Complete" at bounding box center [647, 60] width 32 height 12
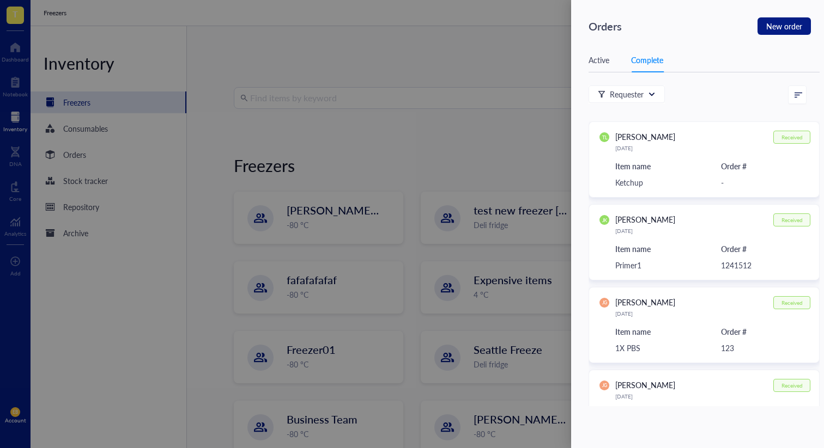
click at [597, 60] on div "Active" at bounding box center [599, 60] width 21 height 12
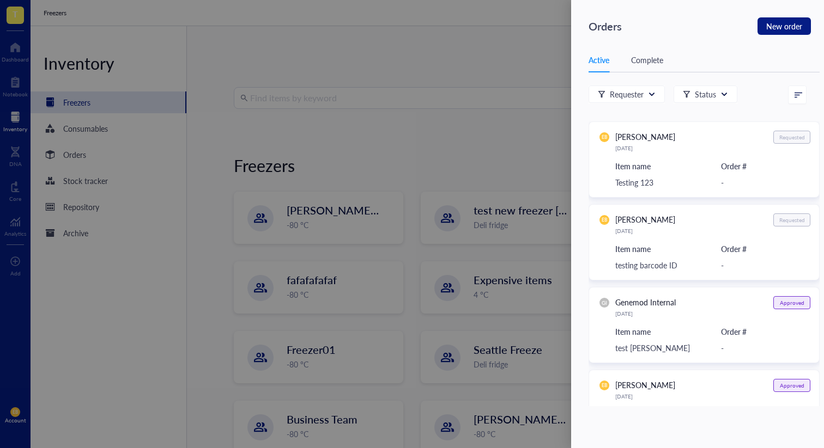
click at [642, 63] on div "Complete" at bounding box center [647, 60] width 32 height 12
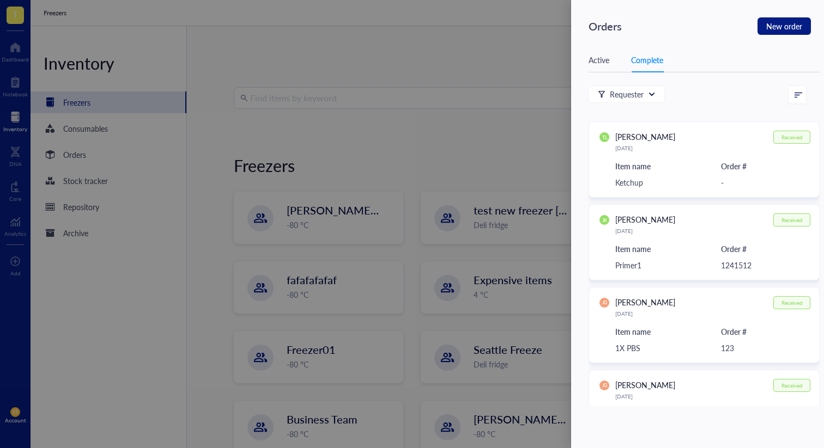
click at [591, 62] on div "Active" at bounding box center [599, 60] width 21 height 12
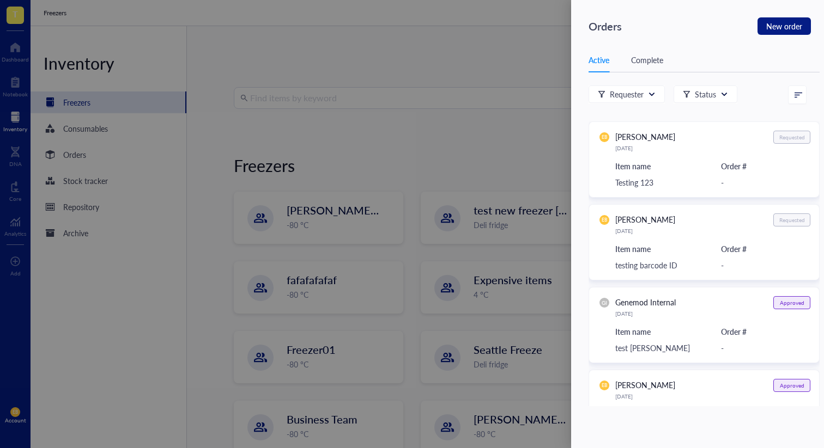
click at [645, 62] on div "Complete" at bounding box center [647, 60] width 32 height 12
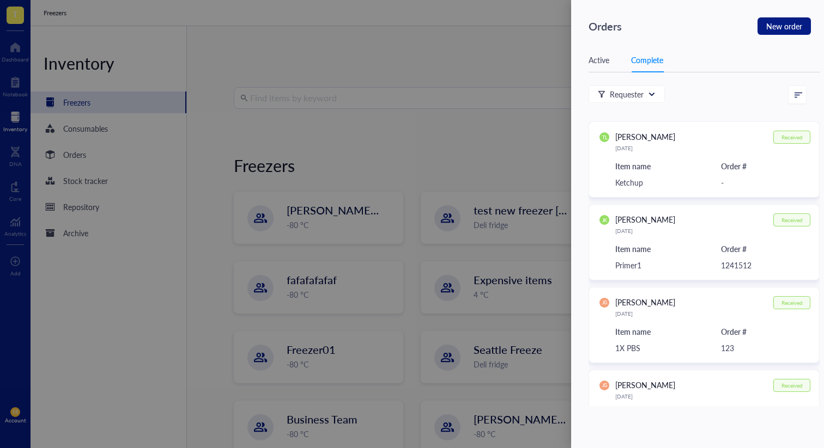
click at [589, 65] on div "Active" at bounding box center [599, 60] width 21 height 12
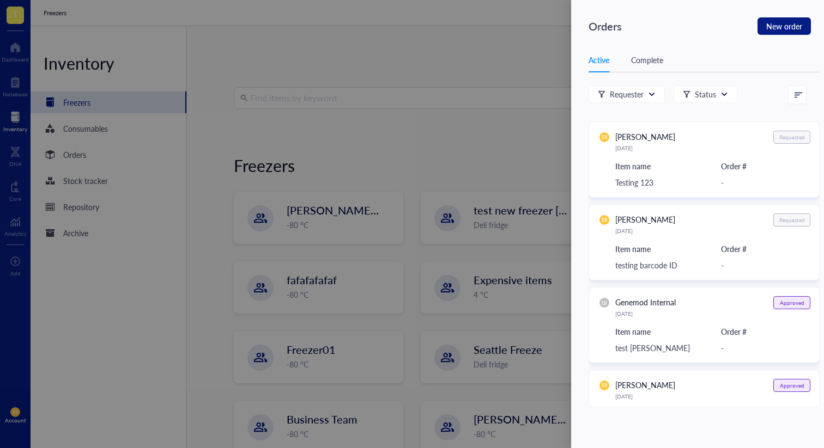
click at [644, 53] on div "Active Complete" at bounding box center [704, 60] width 231 height 25
click at [604, 66] on div "Active Complete" at bounding box center [704, 60] width 231 height 25
click at [632, 64] on div "Complete" at bounding box center [647, 60] width 32 height 12
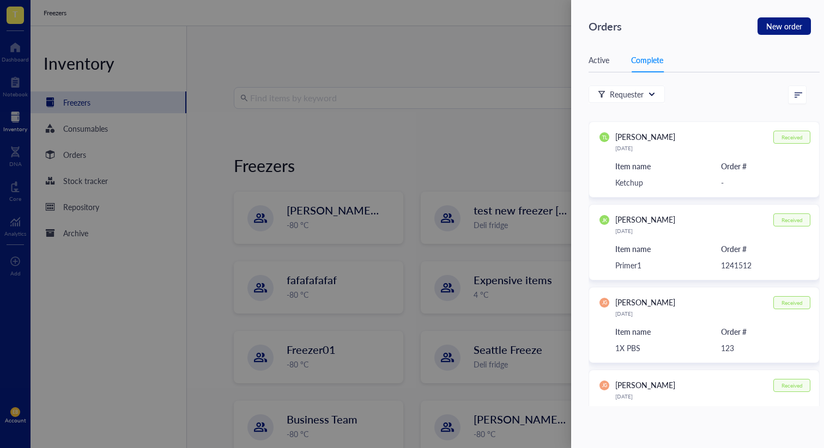
click at [603, 64] on div "Active" at bounding box center [599, 60] width 21 height 12
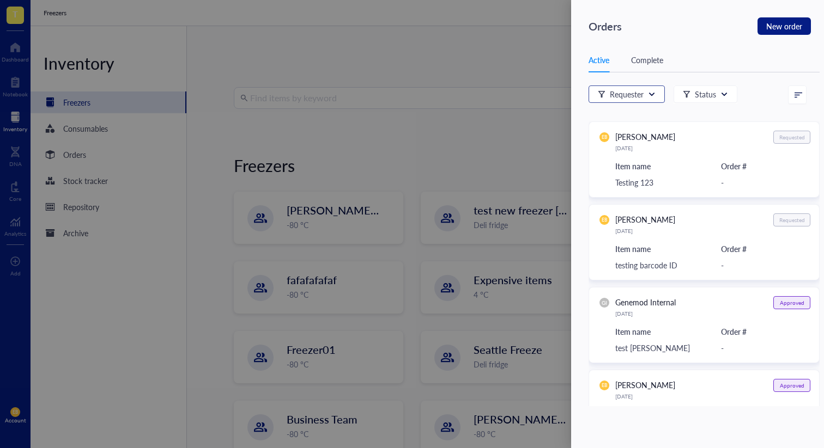
click at [617, 94] on div "Requester" at bounding box center [627, 94] width 34 height 12
click at [787, 93] on div "Requester Status" at bounding box center [698, 95] width 218 height 19
click at [792, 26] on span "New order" at bounding box center [784, 26] width 36 height 15
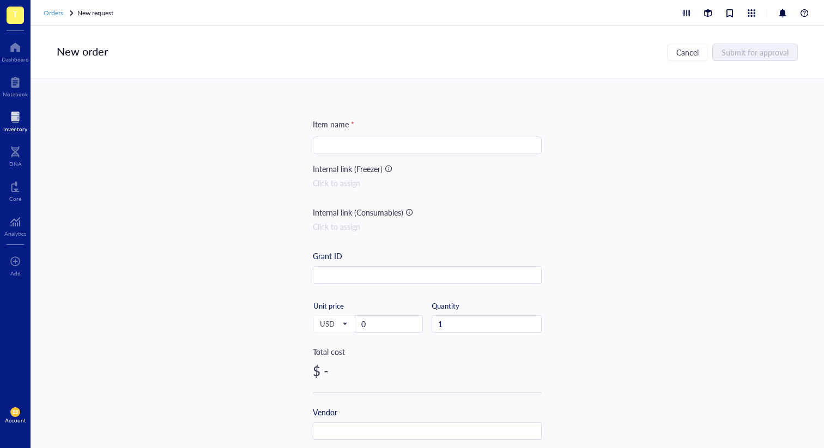
click at [52, 16] on span "Orders" at bounding box center [54, 12] width 20 height 9
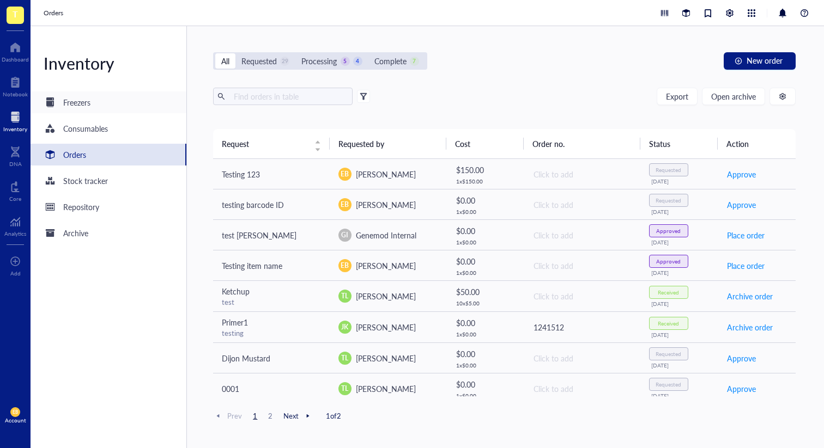
click at [116, 101] on div "Freezers" at bounding box center [109, 103] width 156 height 22
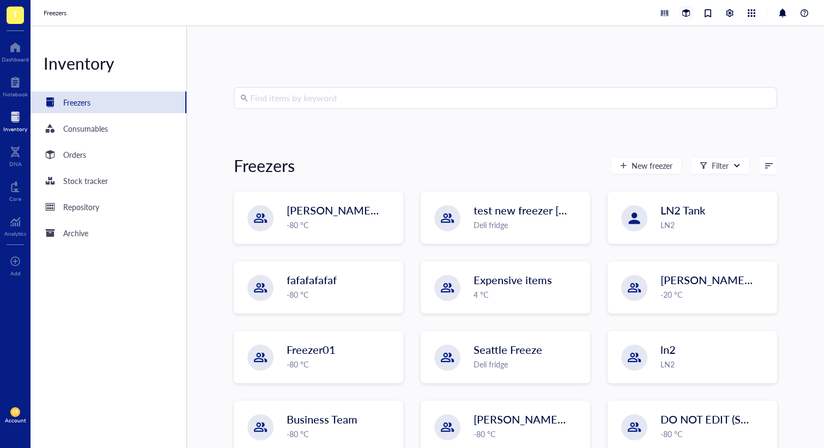
click at [683, 9] on div at bounding box center [686, 13] width 12 height 12
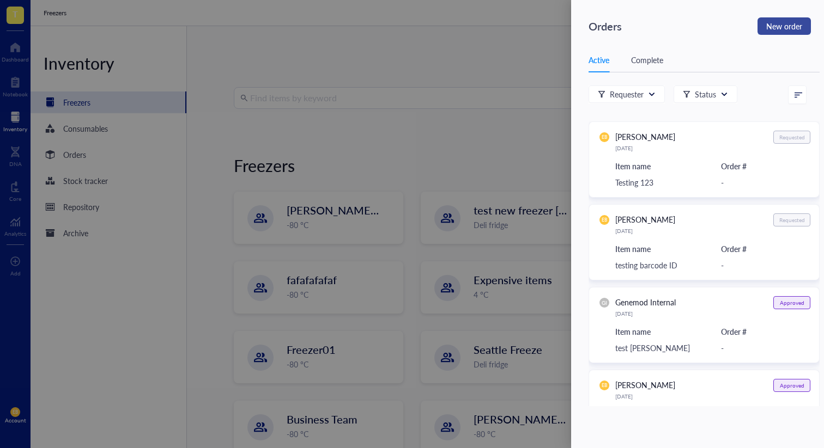
click at [784, 23] on span "New order" at bounding box center [784, 26] width 36 height 15
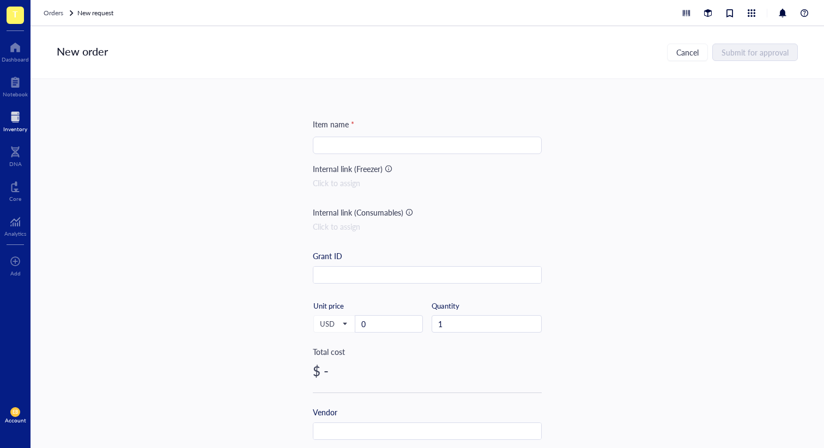
click at [57, 6] on div "Orders New request" at bounding box center [427, 13] width 793 height 26
click at [56, 19] on div "Orders New request" at bounding box center [427, 13] width 793 height 26
click at [56, 16] on span "Orders" at bounding box center [54, 12] width 20 height 9
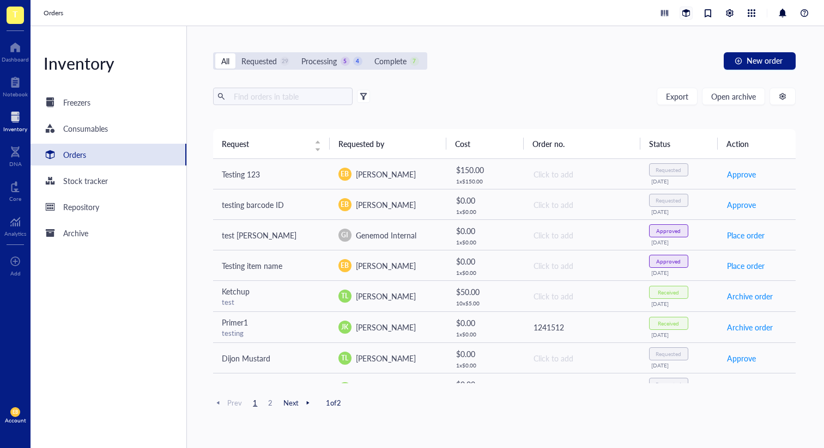
click at [681, 7] on div at bounding box center [686, 13] width 12 height 12
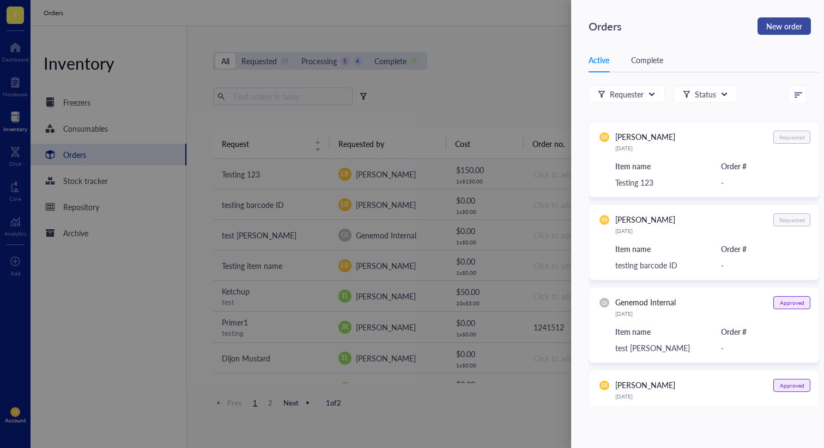
click at [791, 29] on span "New order" at bounding box center [784, 26] width 36 height 15
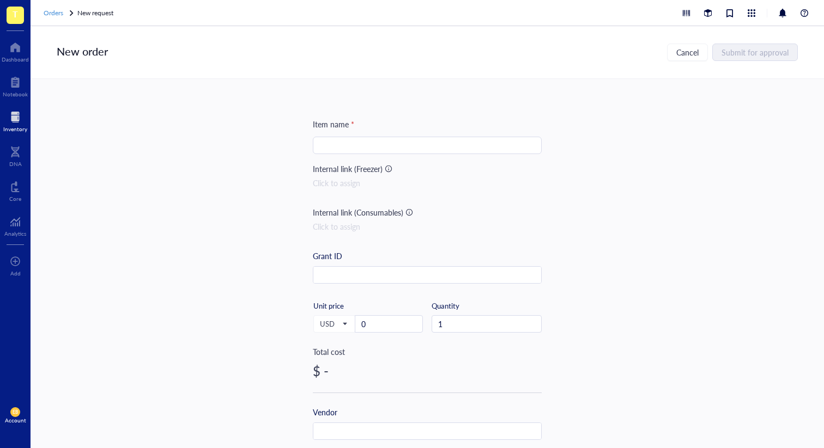
click at [52, 13] on span "Orders" at bounding box center [54, 12] width 20 height 9
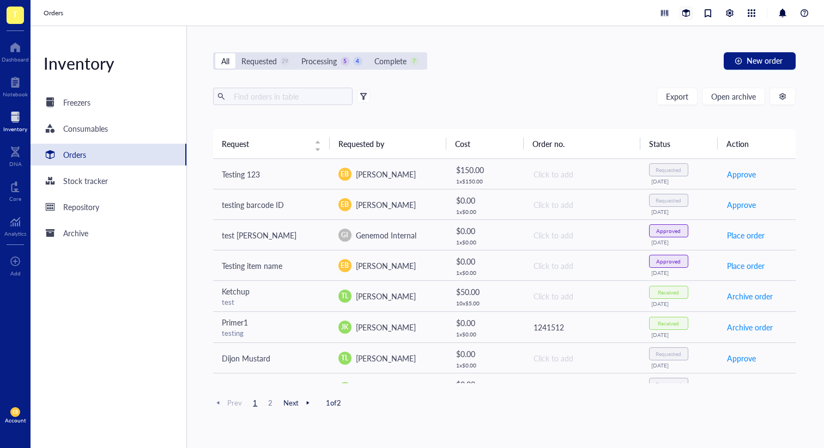
click at [687, 16] on div at bounding box center [686, 13] width 12 height 12
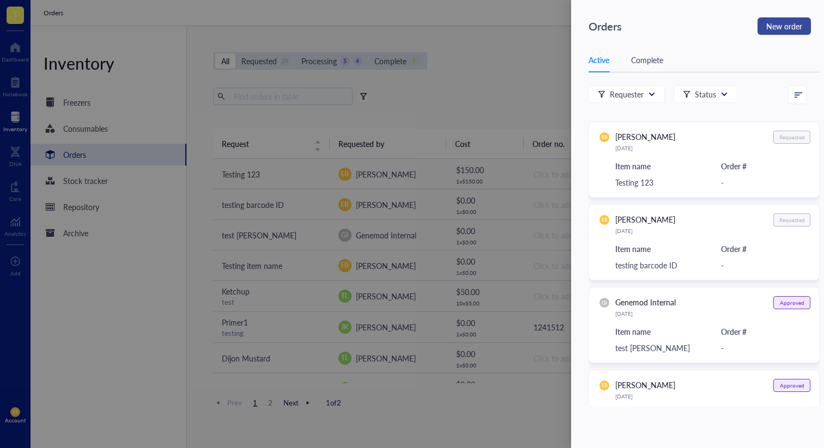
click at [774, 26] on span "New order" at bounding box center [784, 26] width 36 height 15
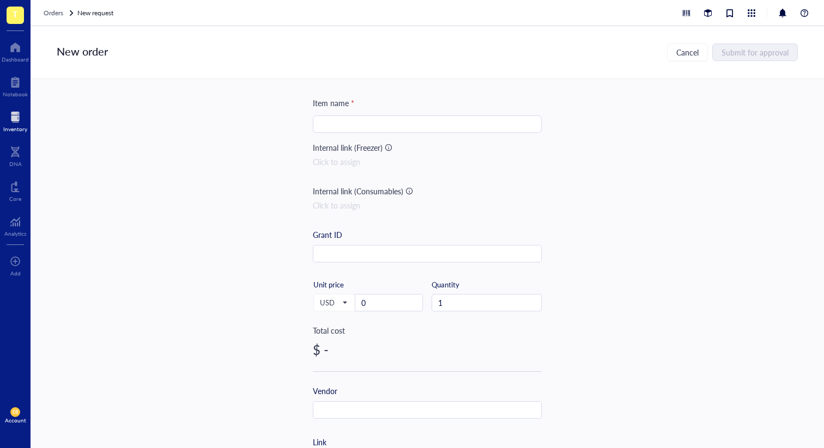
scroll to position [26, 0]
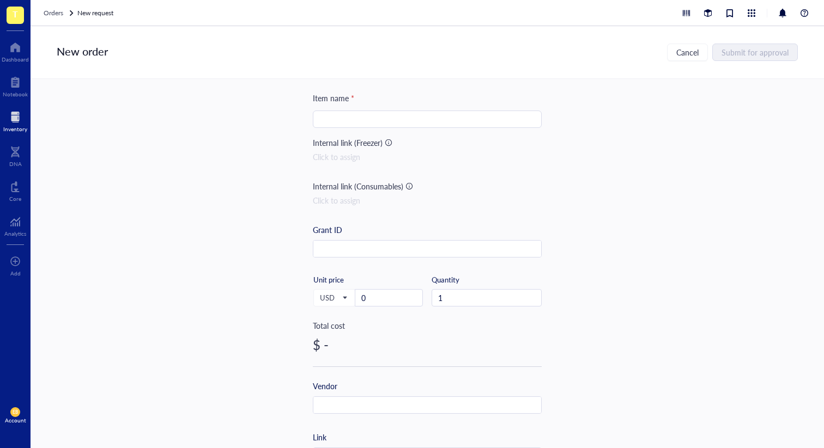
click at [336, 157] on div "Click to assign" at bounding box center [427, 157] width 229 height 12
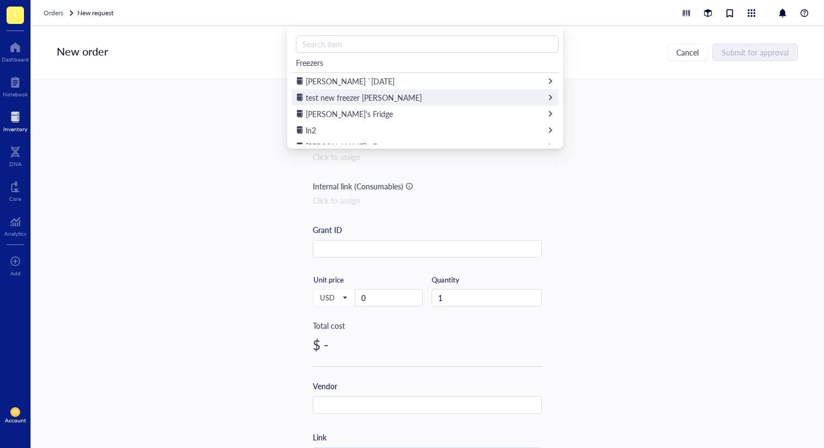
click at [361, 96] on span "test new freezer ibrahim" at bounding box center [364, 97] width 116 height 11
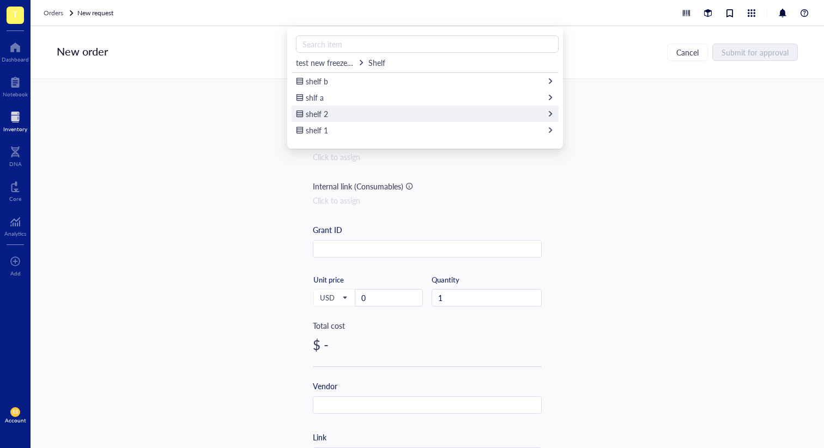
click at [366, 107] on div "shelf 2" at bounding box center [425, 114] width 267 height 16
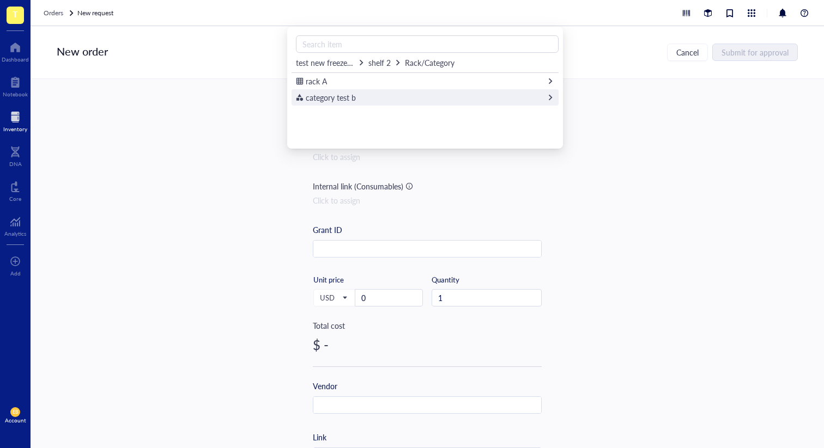
click at [423, 93] on div "category test b" at bounding box center [425, 97] width 267 height 16
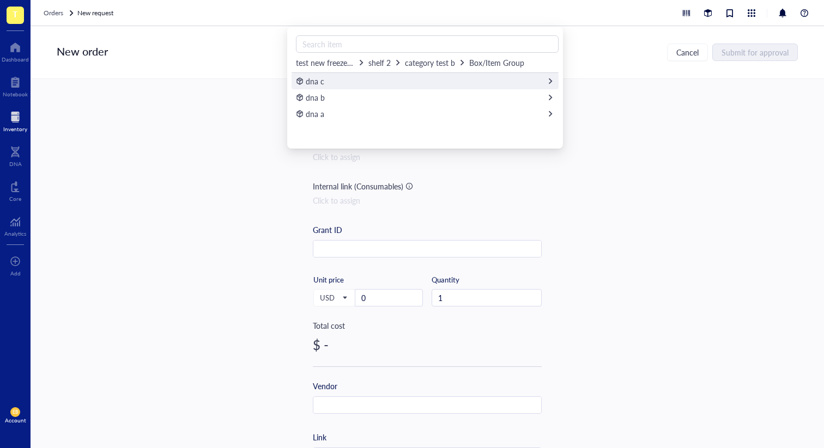
click at [404, 81] on div "dna c" at bounding box center [425, 81] width 267 height 16
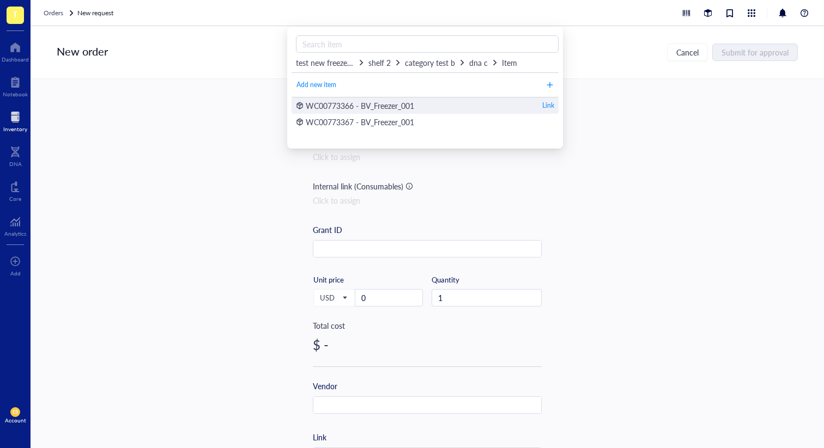
click at [325, 106] on span "WC00773366 - BV_Freezer_001" at bounding box center [360, 105] width 108 height 11
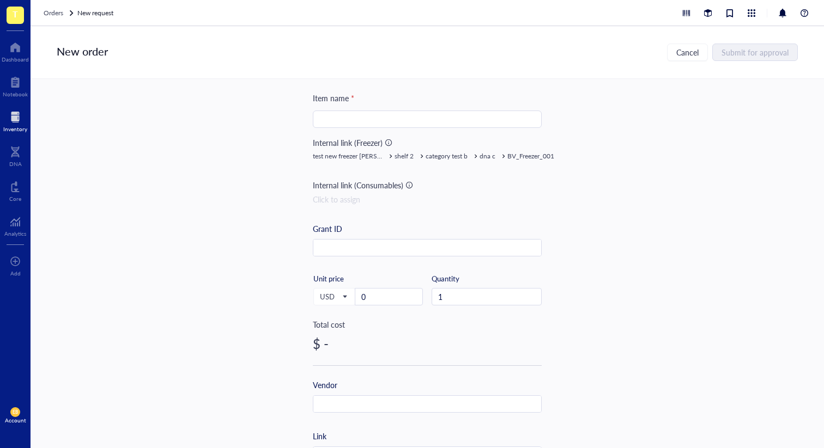
click at [586, 198] on div "Item name * Internal link (Freezer) test new freezer ibrahim shelf 2 category t…" at bounding box center [427, 263] width 793 height 369
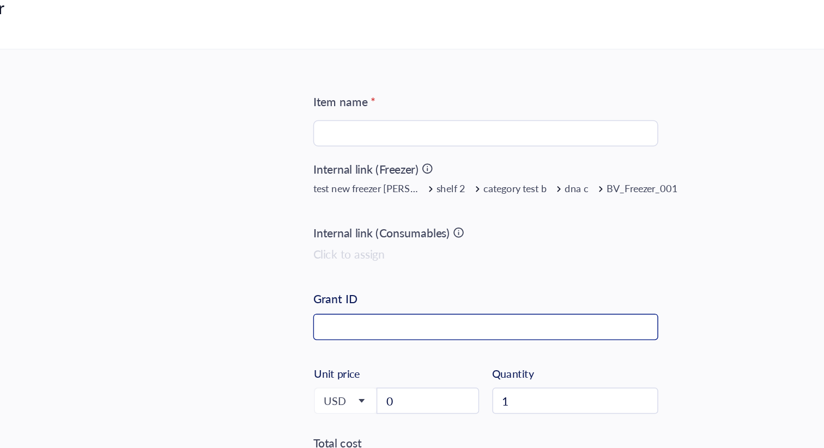
scroll to position [15, 0]
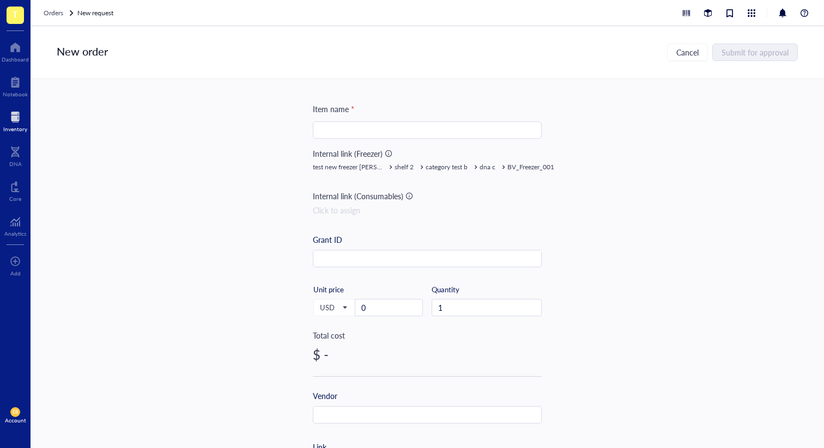
click at [759, 181] on div "Item name * Internal link (Freezer) test new freezer ibrahim shelf 2 category t…" at bounding box center [427, 263] width 793 height 369
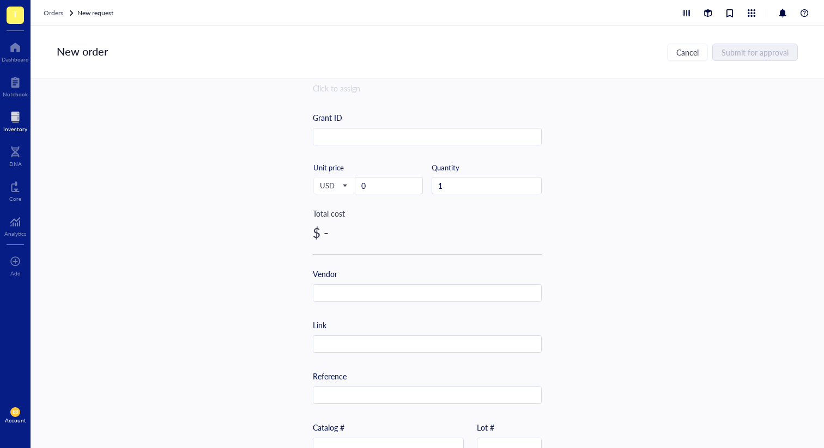
scroll to position [0, 0]
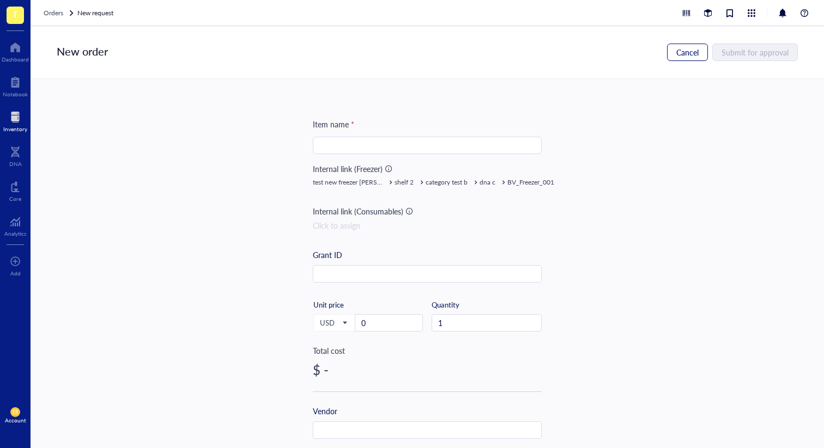
click at [696, 48] on span "Cancel" at bounding box center [687, 52] width 22 height 9
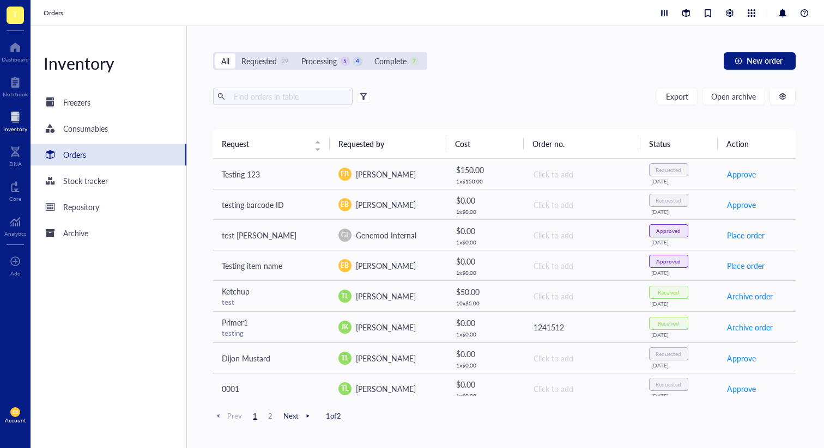
click at [75, 88] on div "Inventory Freezers Consumables Orders Stock tracker Repository Archive" at bounding box center [109, 237] width 156 height 422
click at [74, 98] on div "Freezers" at bounding box center [76, 102] width 27 height 12
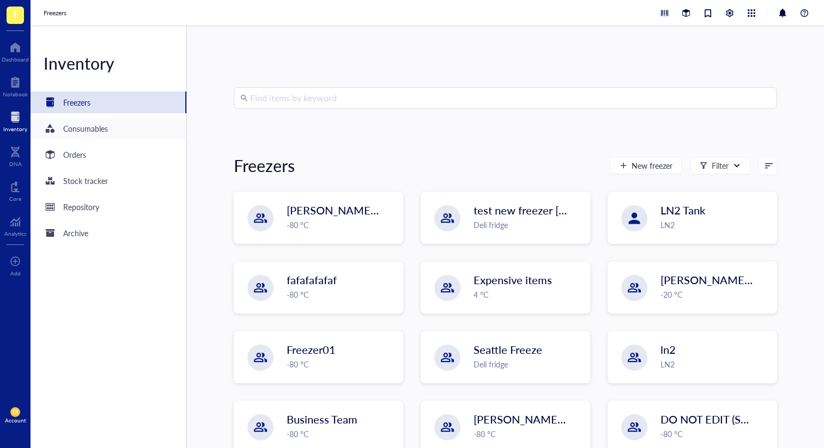
click at [82, 126] on div "Consumables" at bounding box center [85, 129] width 45 height 12
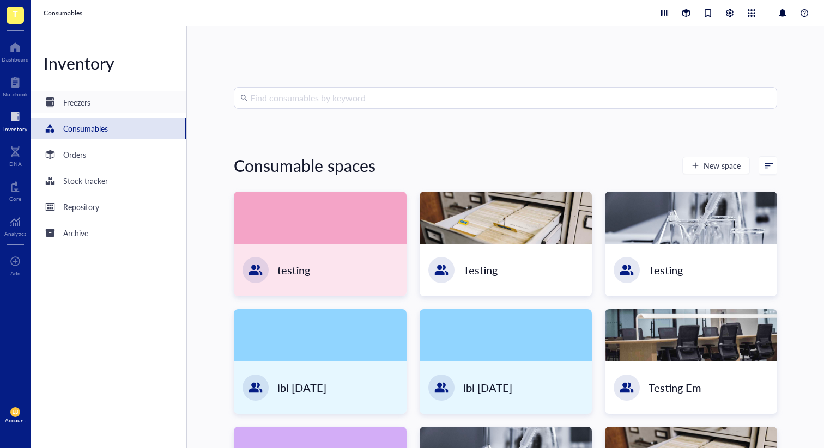
click at [78, 113] on div "Freezers" at bounding box center [109, 103] width 156 height 22
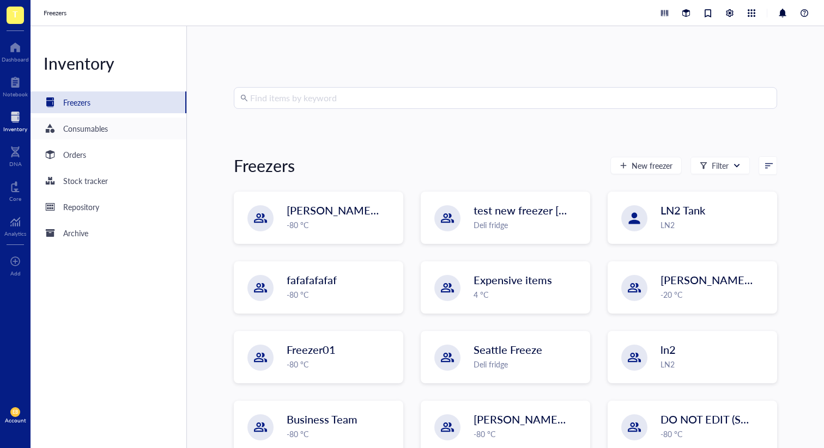
click at [78, 127] on div "Consumables" at bounding box center [85, 129] width 45 height 12
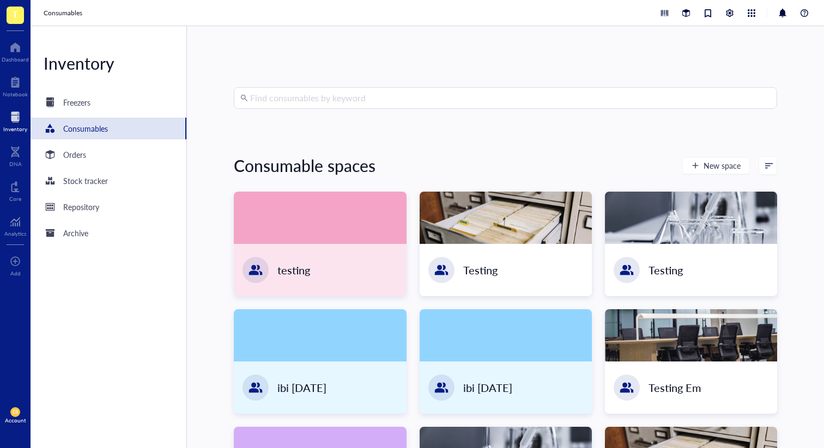
click at [78, 127] on div "Consumables" at bounding box center [85, 129] width 45 height 12
click at [301, 101] on input "search" at bounding box center [510, 98] width 520 height 21
click at [297, 137] on div "Find consumables by keyword Consumable spaces New space testing Testing Testing…" at bounding box center [505, 237] width 543 height 300
click at [121, 105] on div "Freezers" at bounding box center [109, 103] width 156 height 22
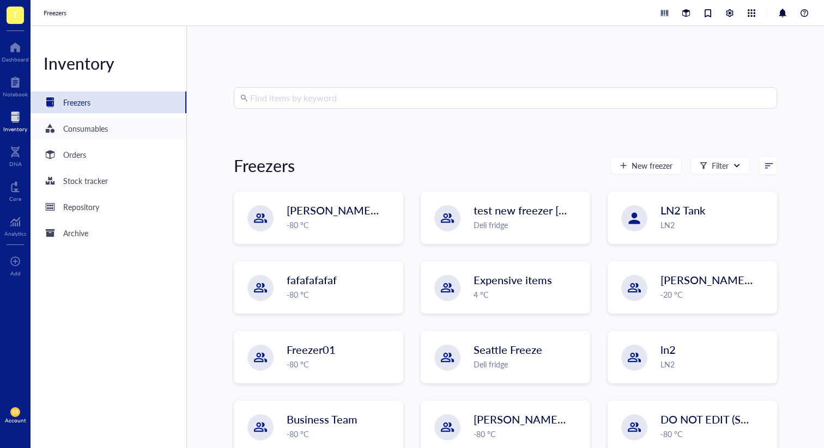
click at [128, 138] on div "Consumables" at bounding box center [109, 129] width 156 height 22
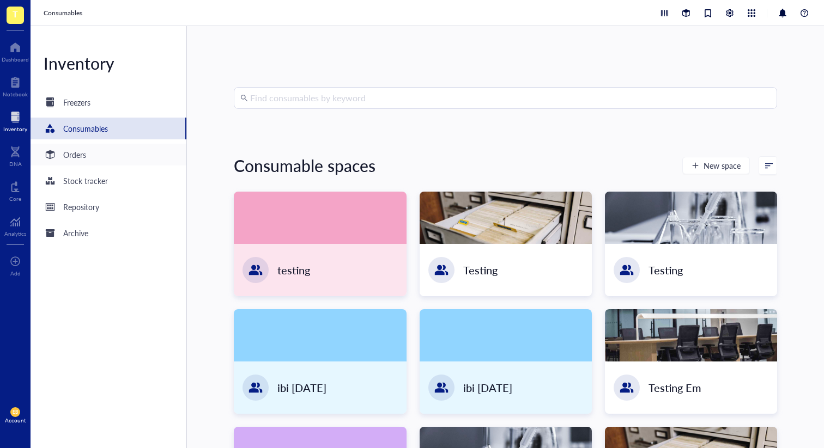
click at [128, 150] on div "Orders" at bounding box center [109, 155] width 156 height 22
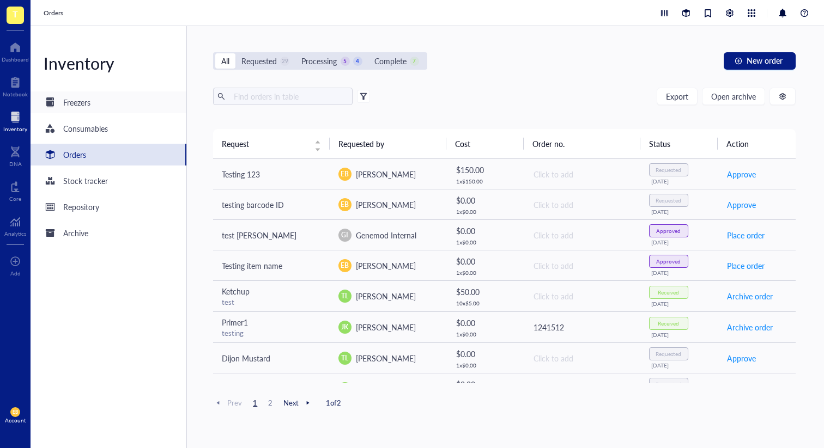
click at [129, 107] on div "Freezers" at bounding box center [109, 103] width 156 height 22
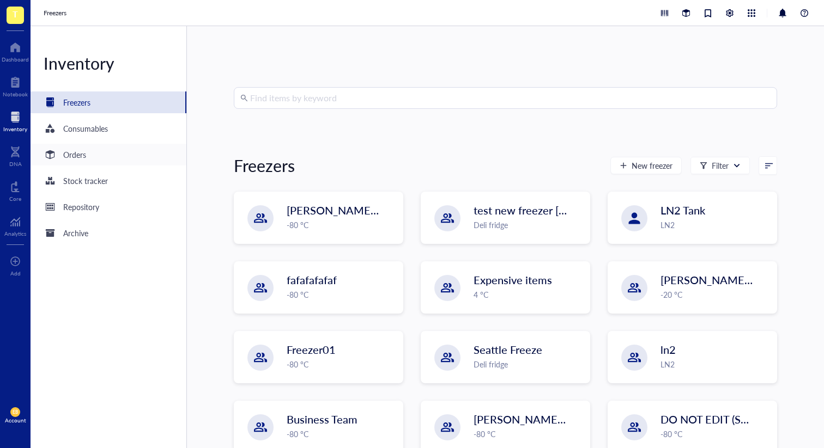
click at [106, 164] on div "Orders" at bounding box center [109, 155] width 156 height 22
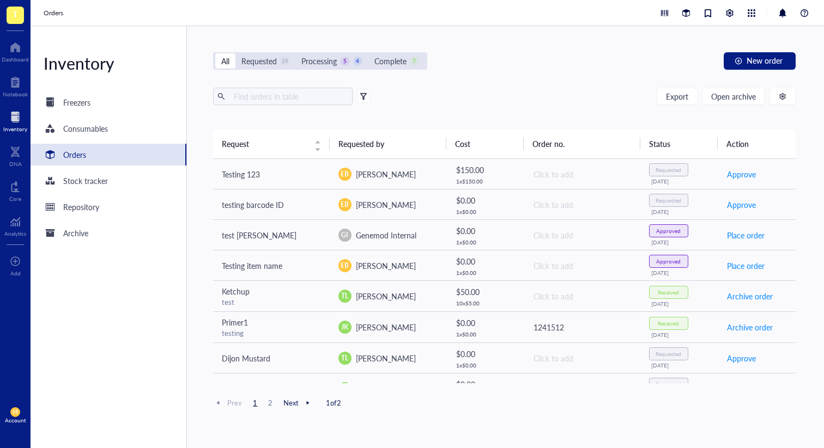
click at [107, 146] on div "Orders" at bounding box center [109, 155] width 156 height 22
click at [110, 136] on div "Consumables" at bounding box center [109, 129] width 156 height 22
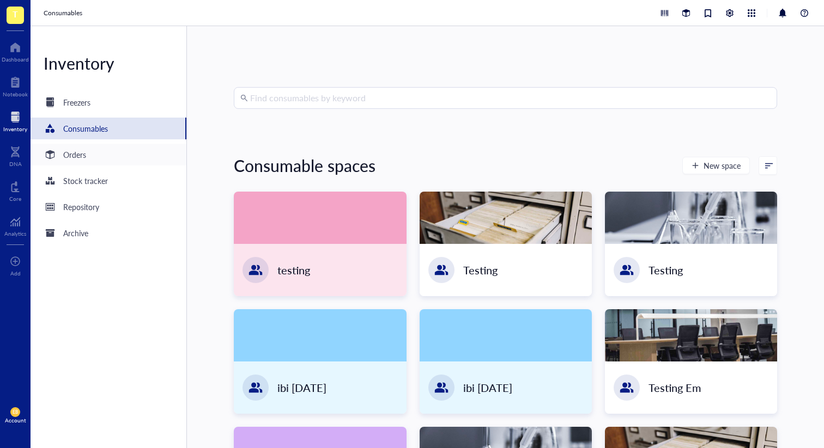
click at [112, 163] on div "Orders" at bounding box center [109, 155] width 156 height 22
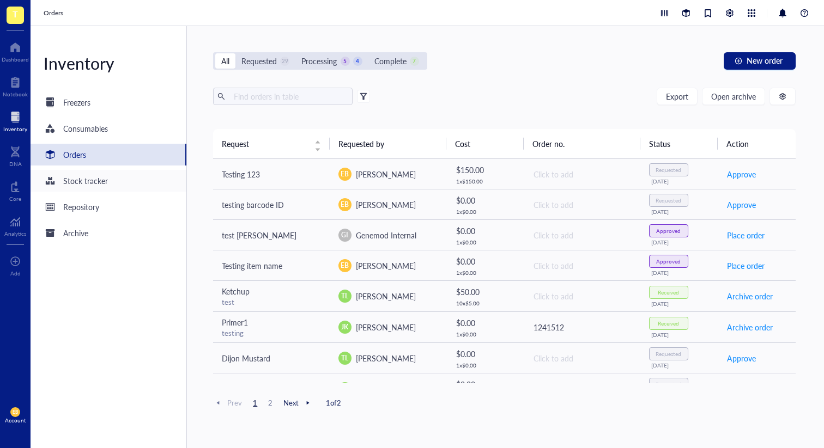
click at [112, 191] on div "Stock tracker" at bounding box center [109, 181] width 156 height 22
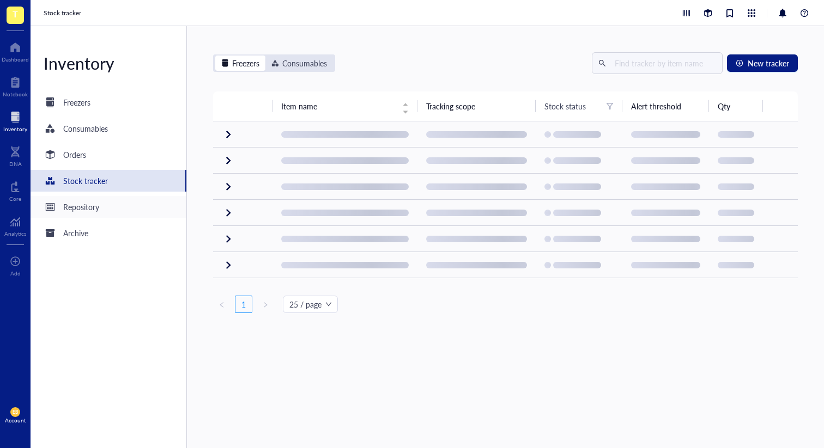
click at [111, 211] on div "Repository" at bounding box center [109, 207] width 156 height 22
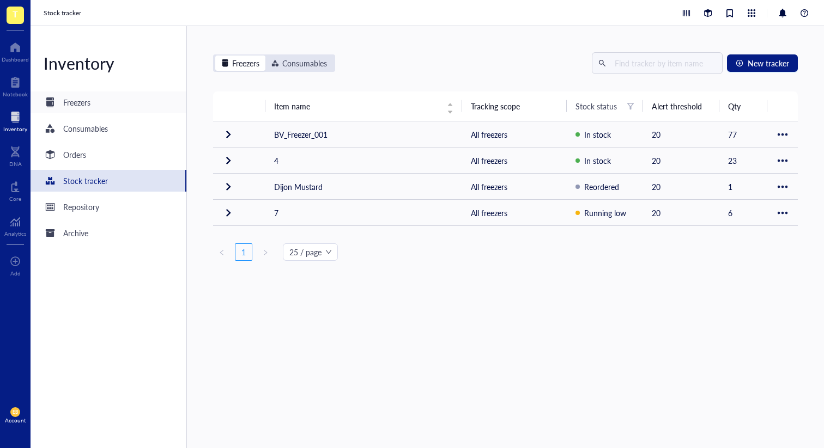
click at [106, 98] on div "Freezers" at bounding box center [109, 103] width 156 height 22
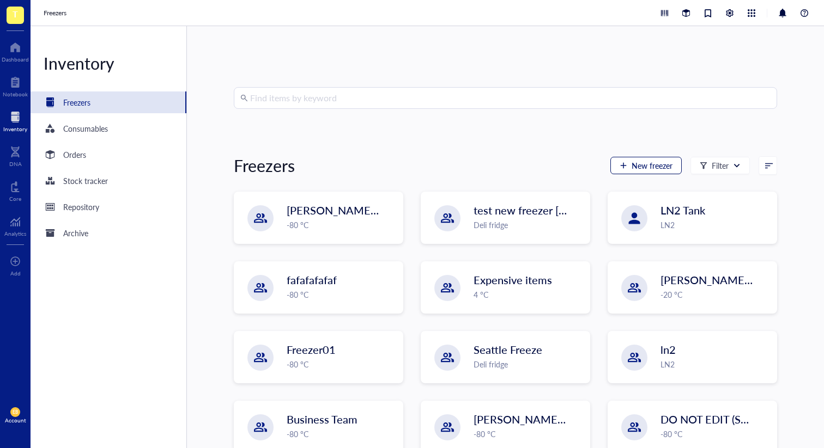
click at [653, 168] on span "New freezer" at bounding box center [652, 165] width 41 height 9
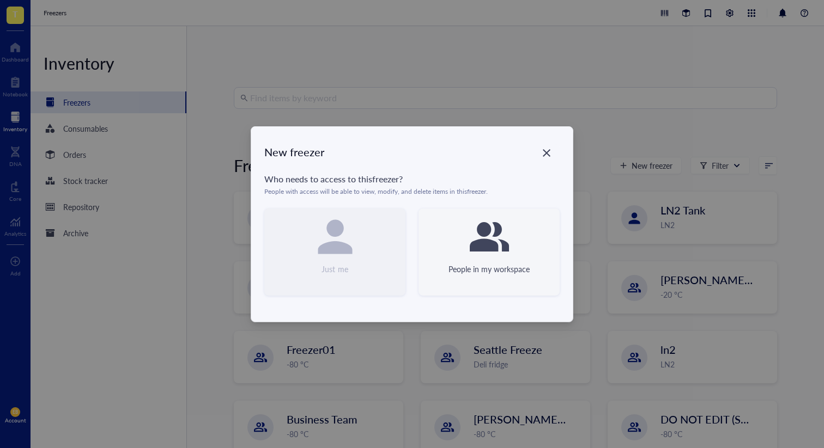
click at [501, 234] on icon at bounding box center [489, 236] width 39 height 39
type textarea "Keep everyone on the same page"
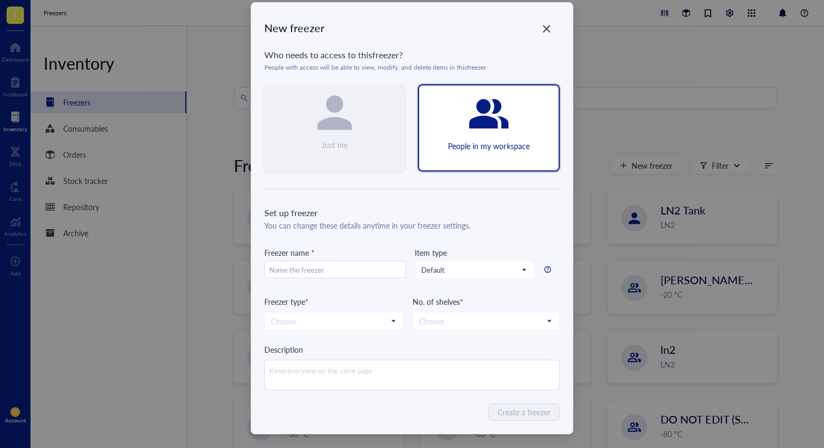
scroll to position [19, 0]
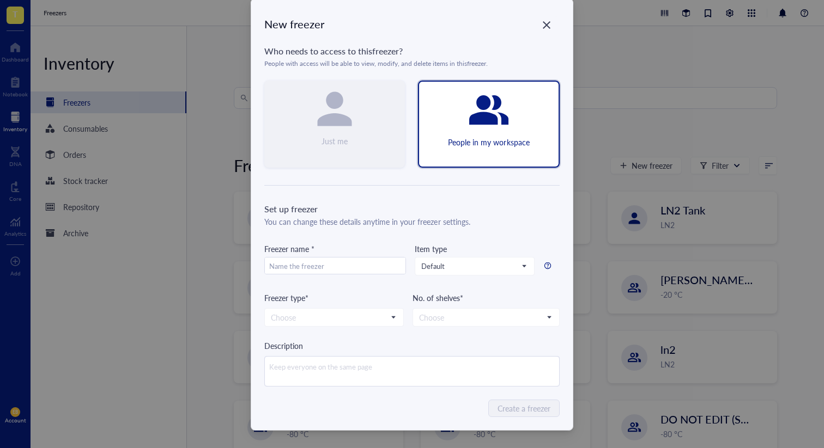
click at [496, 231] on div "Set up freezer You can change these details anytime in your freezer settings. F…" at bounding box center [411, 295] width 295 height 184
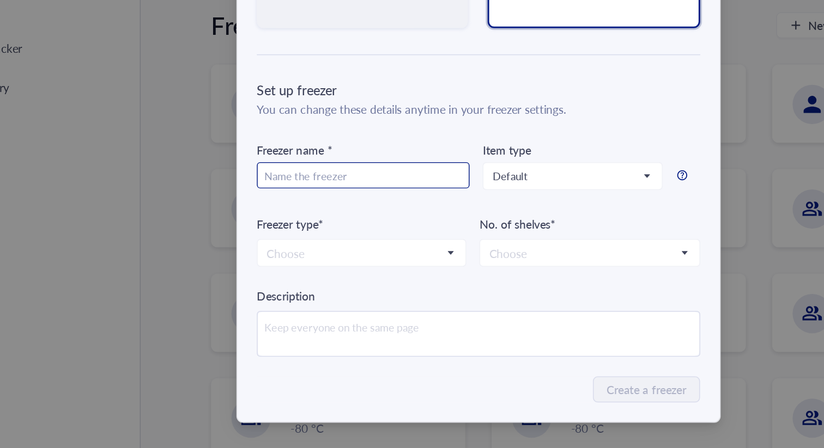
click at [348, 268] on input "text" at bounding box center [335, 266] width 141 height 17
click at [352, 246] on div "Freezer name *" at bounding box center [335, 249] width 142 height 12
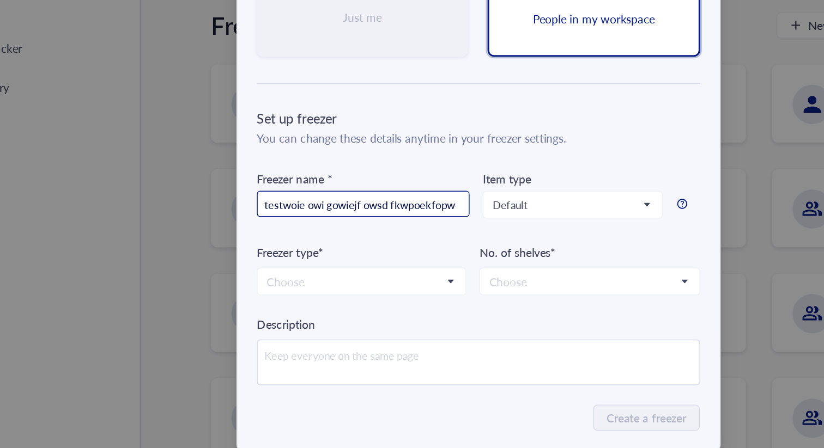
type input "testwoie owi gowiejf owsd fkwpoekfopwekf pkwef e"
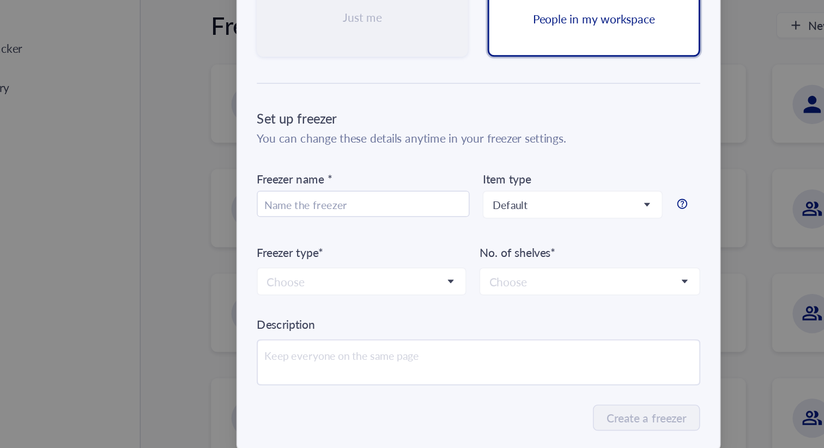
click at [460, 243] on div "You can change these details anytime in your freezer settings." at bounding box center [411, 241] width 295 height 12
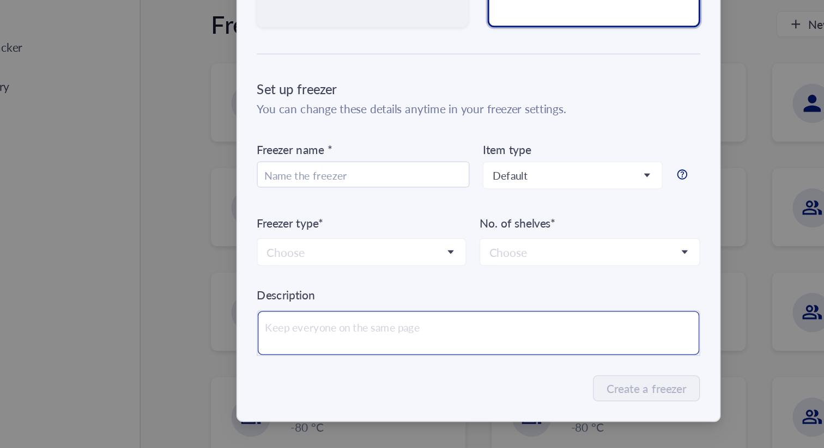
click at [368, 365] on textarea at bounding box center [412, 371] width 294 height 29
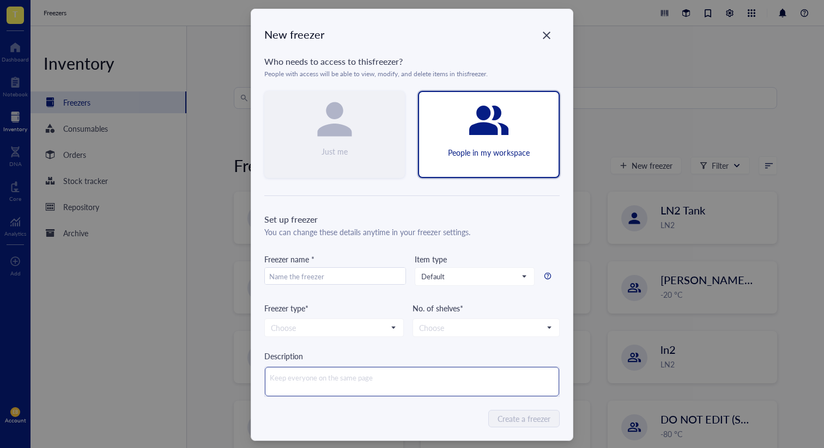
scroll to position [19, 0]
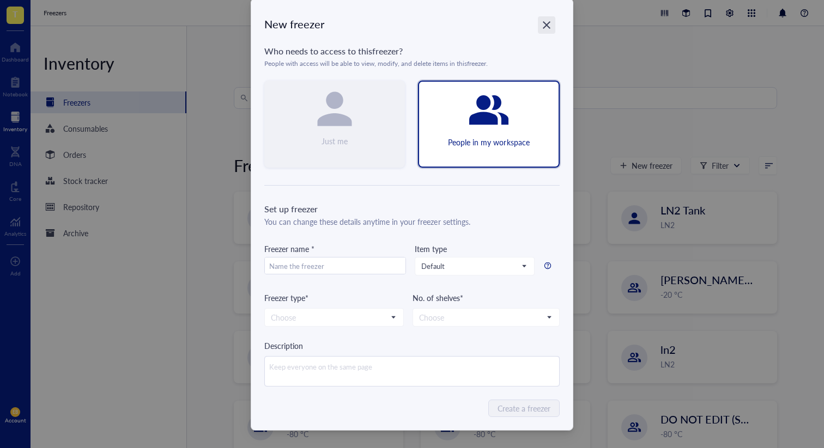
click at [550, 20] on div "Close" at bounding box center [546, 24] width 17 height 17
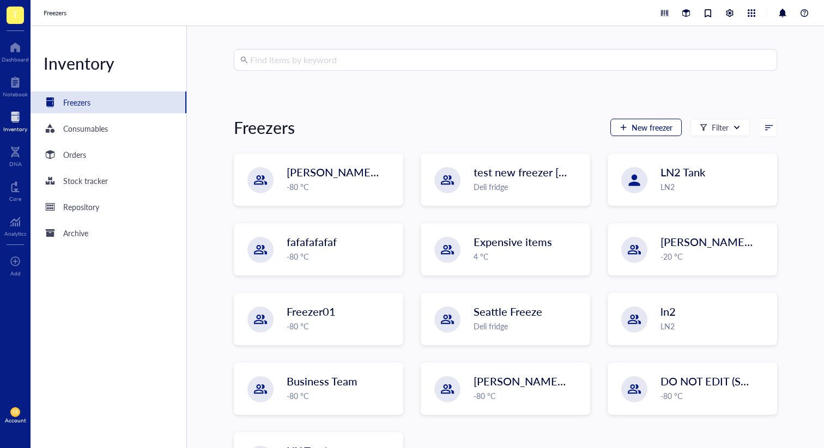
scroll to position [0, 0]
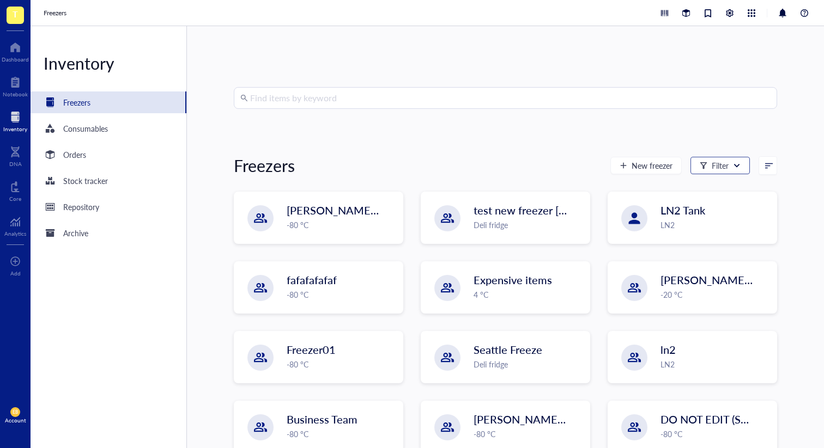
click at [712, 173] on div "Filter" at bounding box center [719, 165] width 59 height 17
click at [721, 198] on div "-20 °C" at bounding box center [725, 204] width 62 height 22
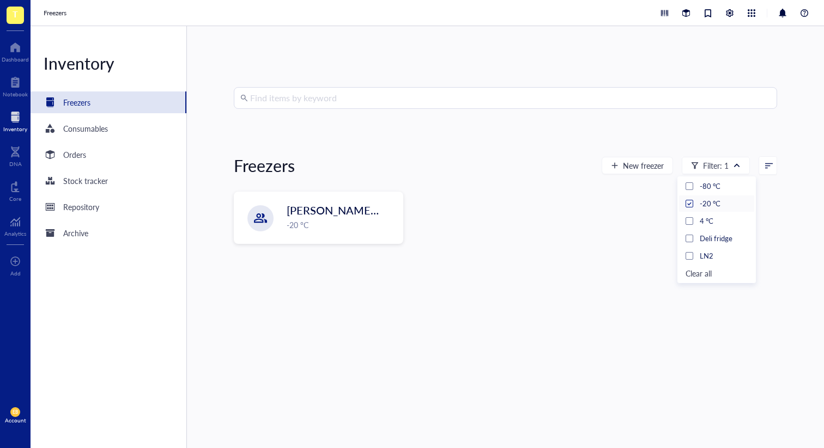
click at [687, 204] on icon at bounding box center [689, 203] width 5 height 5
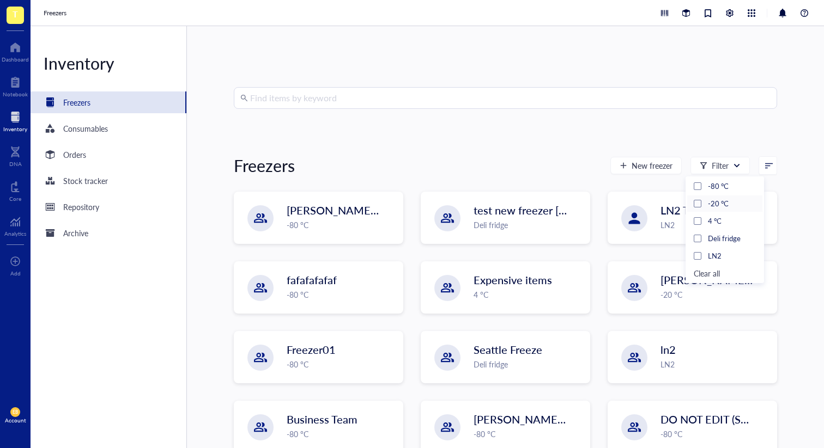
click at [718, 139] on div "Find items by keyword Freezers New freezer Filter IBRAHIM `28th feb -80 °C test…" at bounding box center [505, 237] width 543 height 300
click at [766, 157] on span at bounding box center [767, 165] width 17 height 17
click at [757, 201] on div "Freezer name" at bounding box center [737, 202] width 66 height 10
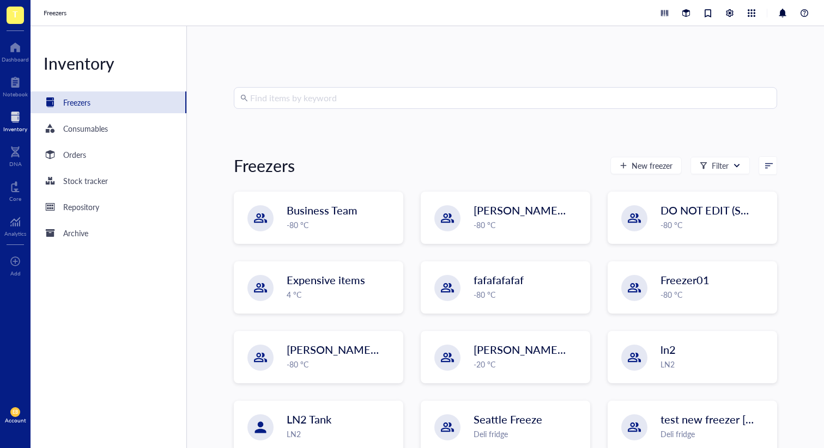
click at [760, 123] on div "Find items by keyword Freezers New freezer Filter 1 Recently created Freezer na…" at bounding box center [505, 237] width 543 height 300
click at [765, 164] on div at bounding box center [769, 166] width 8 height 8
click at [751, 185] on div "Recently created" at bounding box center [740, 184] width 52 height 10
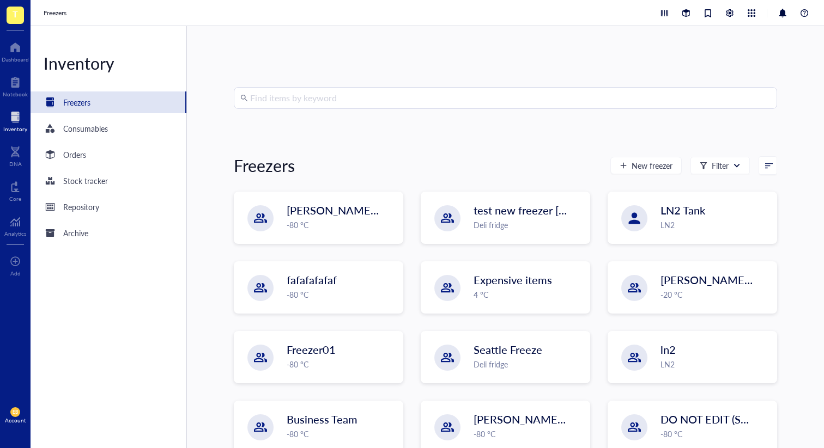
click at [751, 124] on div "Find items by keyword Freezers New freezer Filter 0 Recently created Freezer na…" at bounding box center [505, 237] width 543 height 300
click at [641, 173] on button "New freezer" at bounding box center [645, 165] width 71 height 17
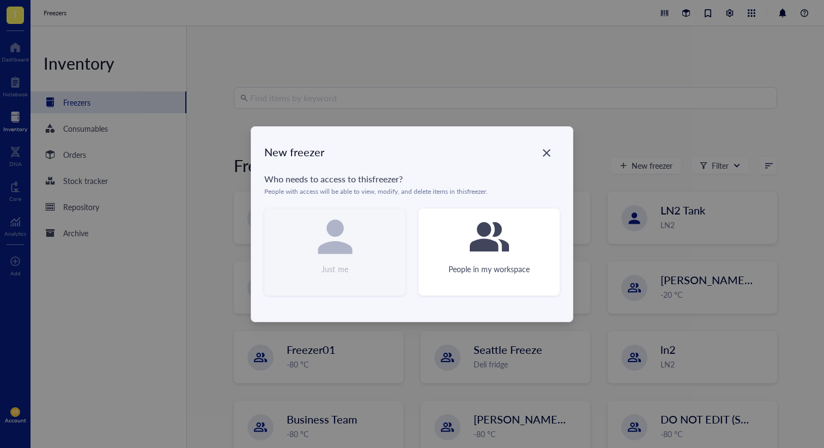
click at [379, 259] on div "Just me" at bounding box center [334, 252] width 141 height 87
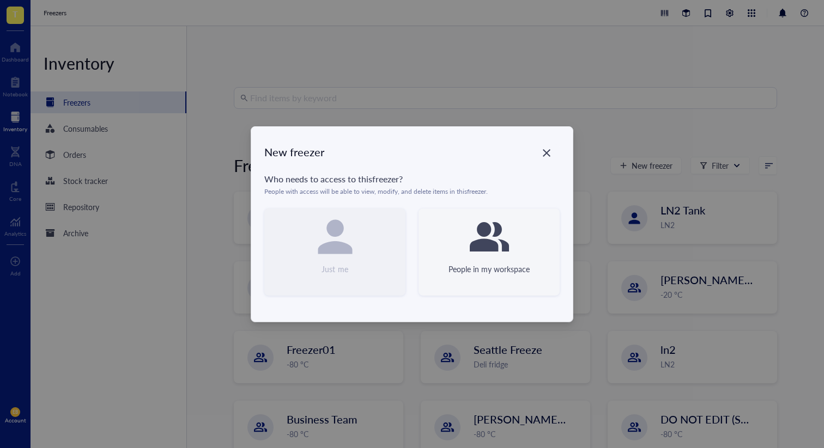
click at [488, 242] on icon at bounding box center [489, 236] width 39 height 29
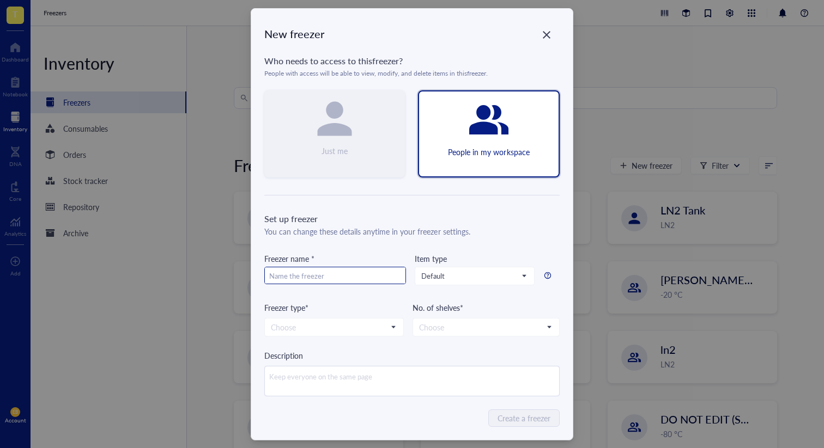
scroll to position [19, 0]
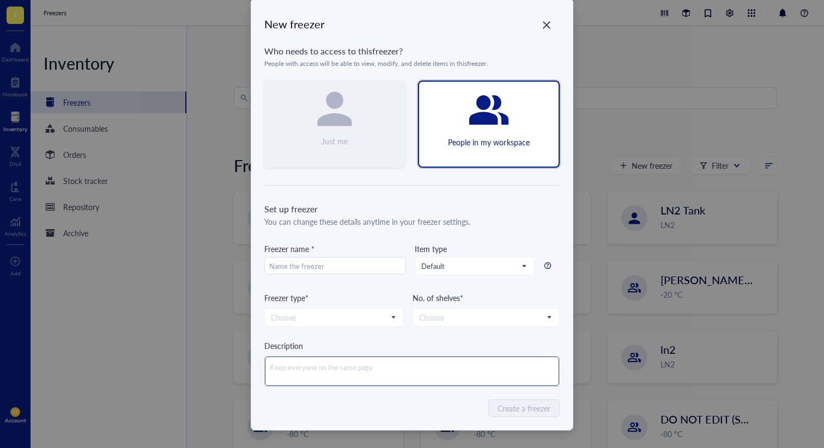
click at [328, 361] on textarea at bounding box center [412, 371] width 294 height 29
click at [548, 258] on div at bounding box center [547, 266] width 17 height 19
click at [547, 264] on icon at bounding box center [548, 266] width 8 height 8
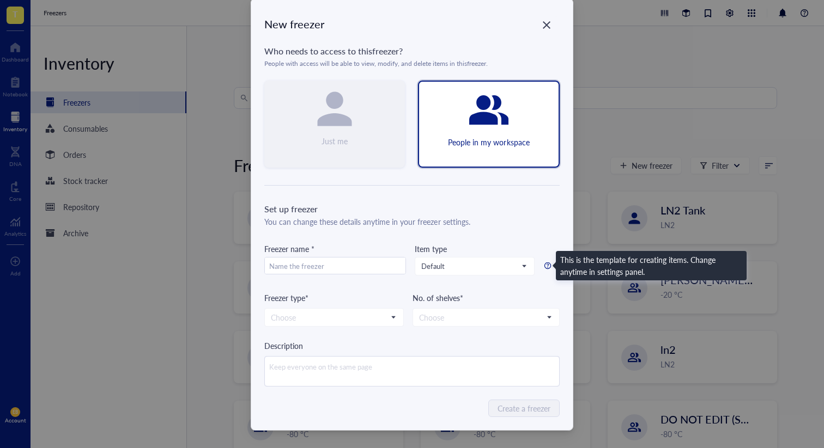
click at [526, 225] on div "You can change these details anytime in your freezer settings." at bounding box center [411, 222] width 295 height 12
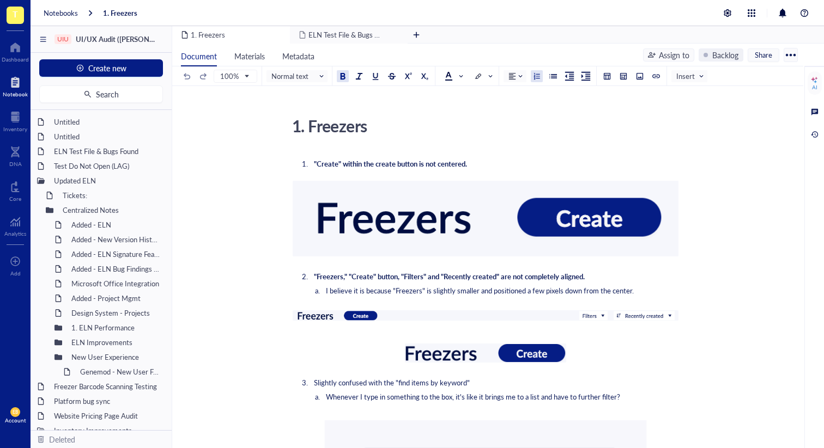
scroll to position [119, 0]
